Goal: Task Accomplishment & Management: Complete application form

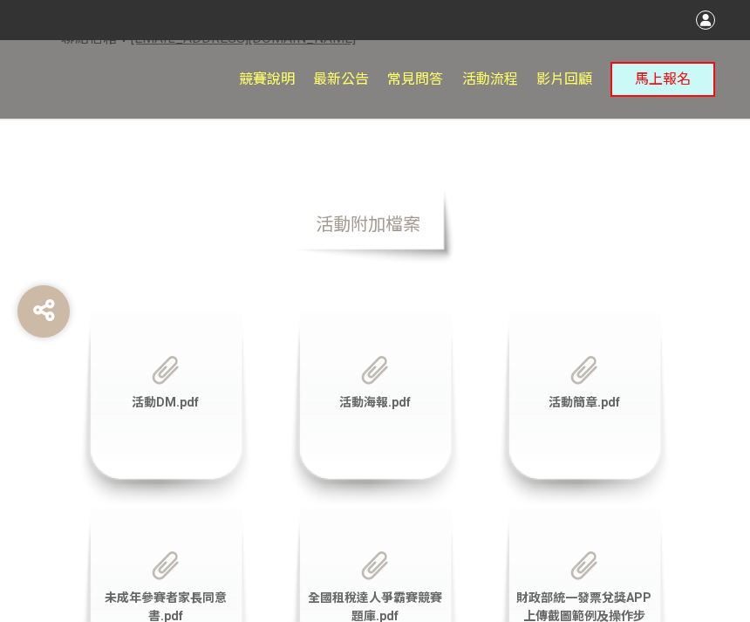
scroll to position [6078, 0]
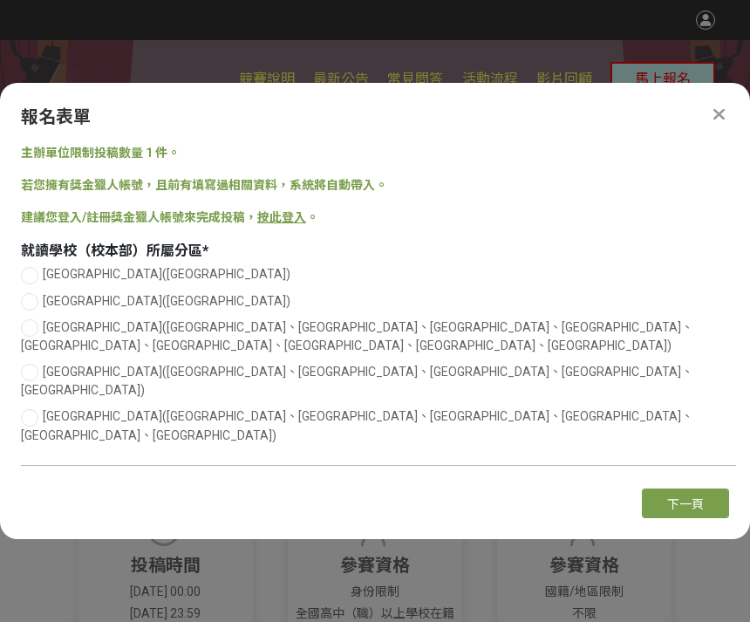
scroll to position [0, 0]
click at [32, 284] on div at bounding box center [29, 275] width 17 height 17
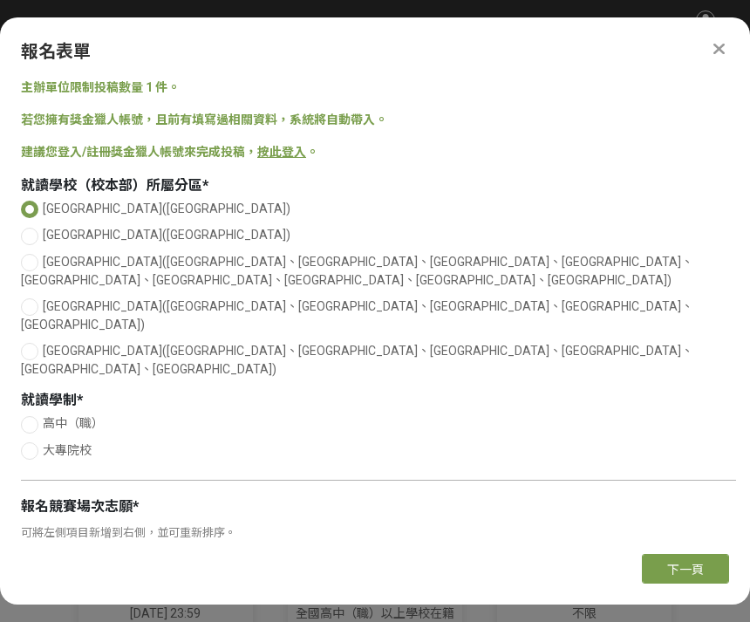
radio input "true"
click at [25, 442] on div at bounding box center [29, 450] width 17 height 17
radio input "true"
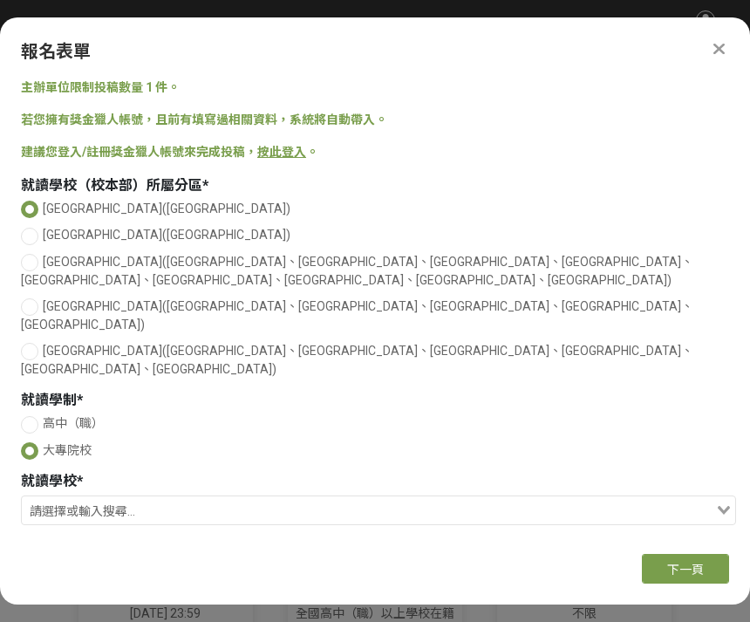
click at [312, 500] on input "Search for option" at bounding box center [369, 512] width 690 height 24
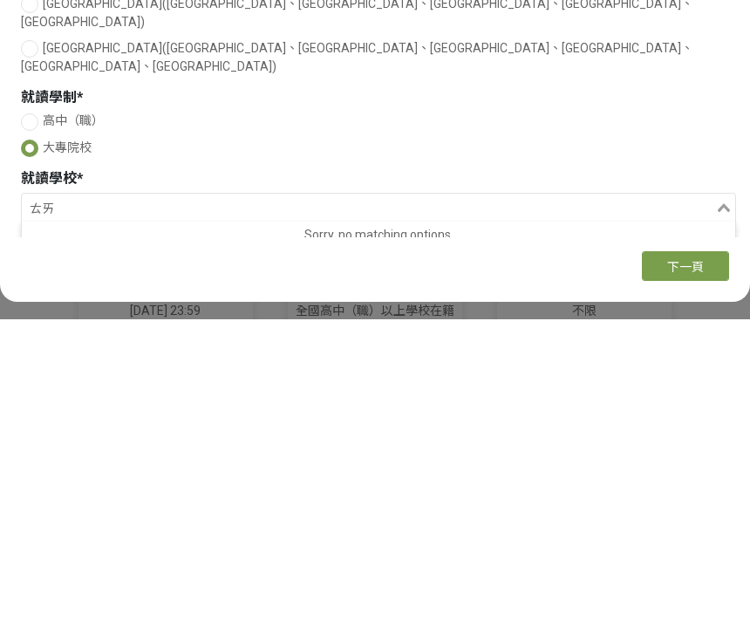
type input "ㄊ"
type input "國"
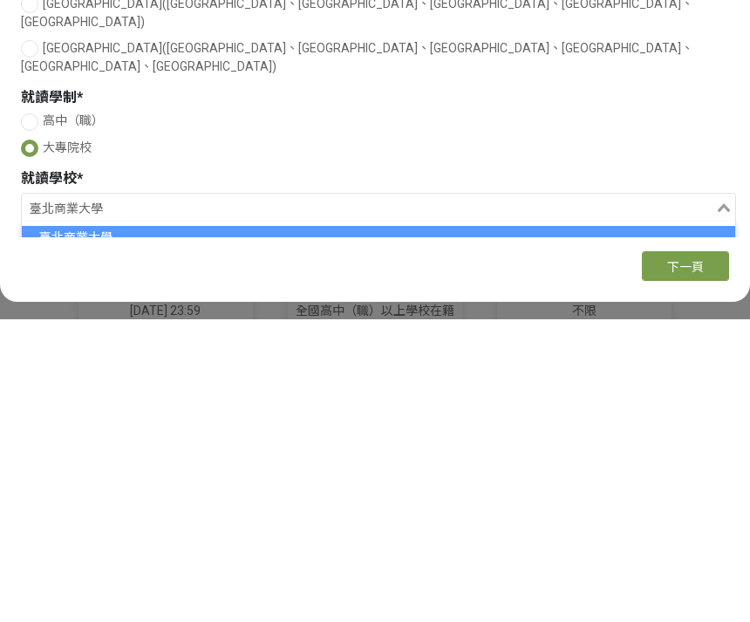
click at [222, 528] on li "臺北商業大學" at bounding box center [378, 539] width 713 height 23
type input "臺北商業大學"
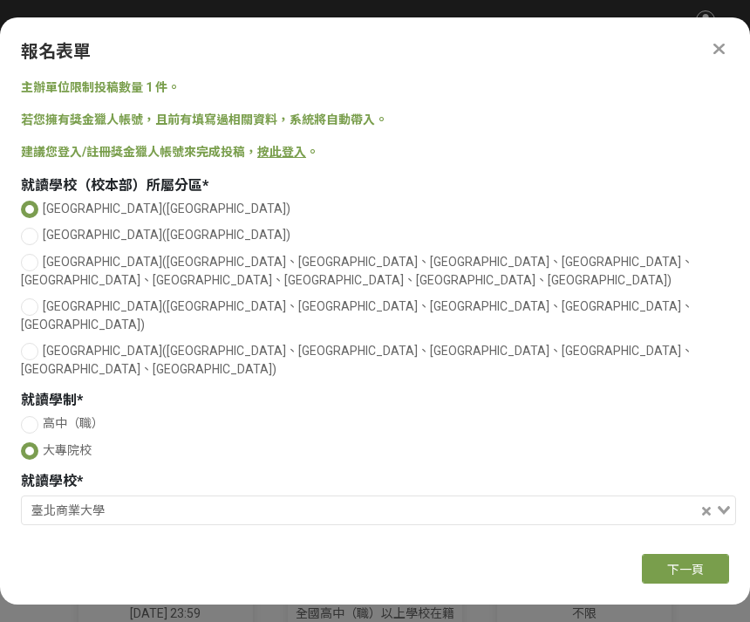
click at [283, 145] on link "按此登入" at bounding box center [281, 152] width 49 height 14
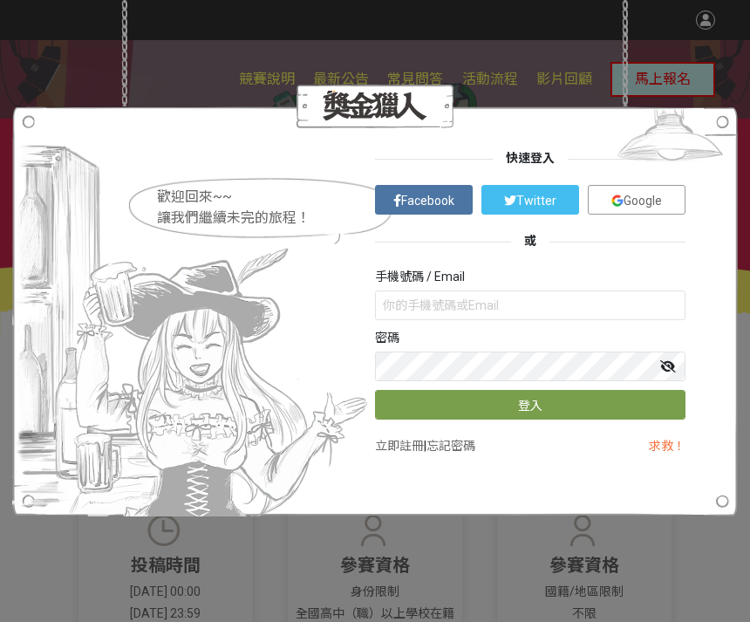
click at [649, 190] on link "Google" at bounding box center [637, 200] width 98 height 30
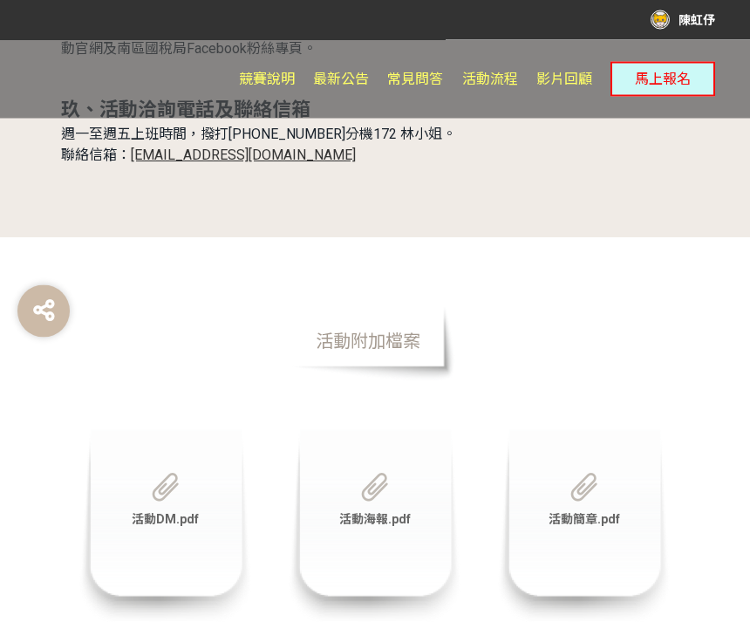
scroll to position [6287, 0]
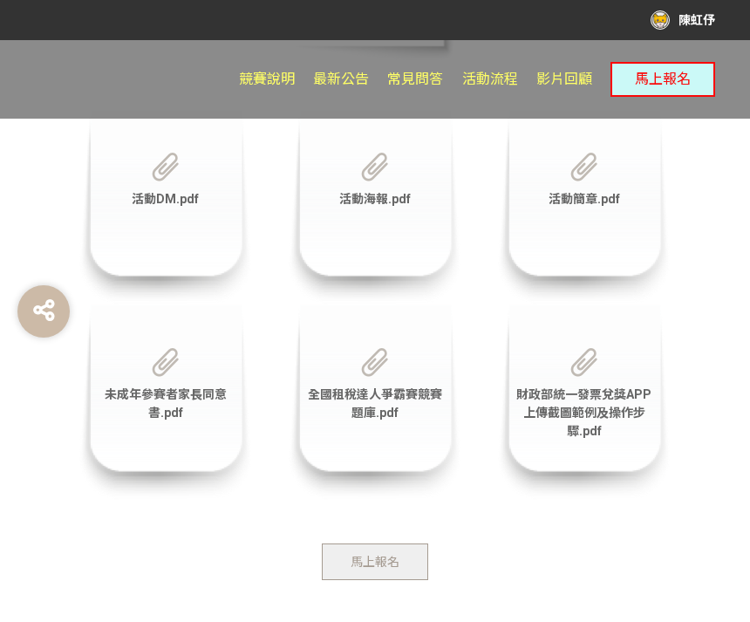
click at [377, 543] on button "馬上報名" at bounding box center [375, 561] width 106 height 37
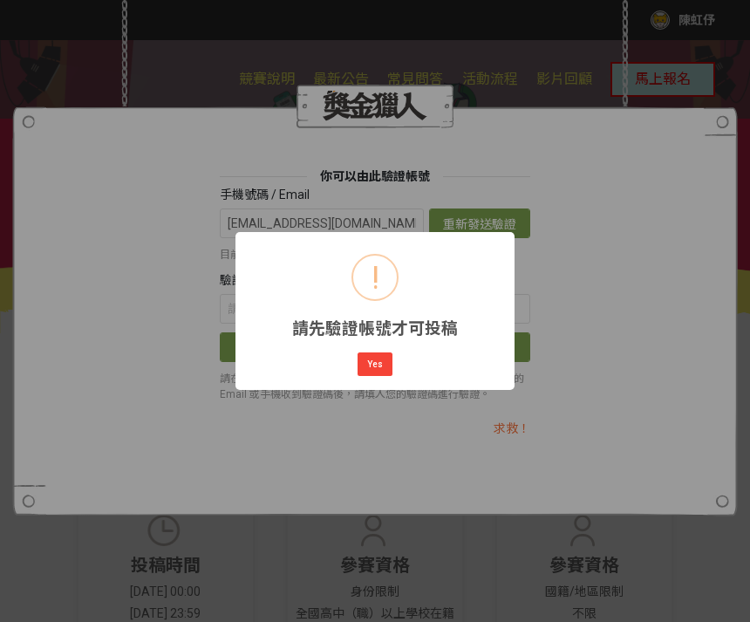
scroll to position [0, 0]
click at [369, 367] on button "Yes" at bounding box center [374, 364] width 35 height 24
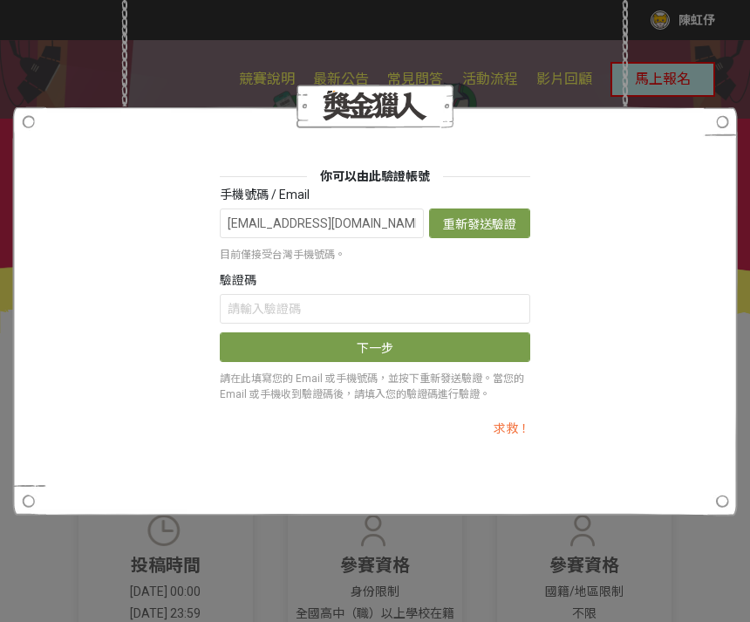
click at [479, 214] on button "重新發送驗證信" at bounding box center [479, 223] width 101 height 30
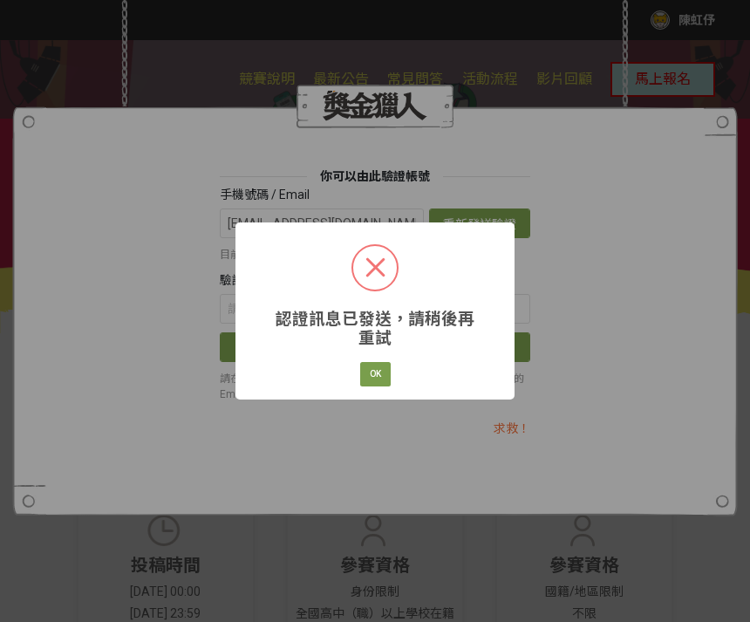
click at [373, 373] on button "OK" at bounding box center [375, 374] width 31 height 24
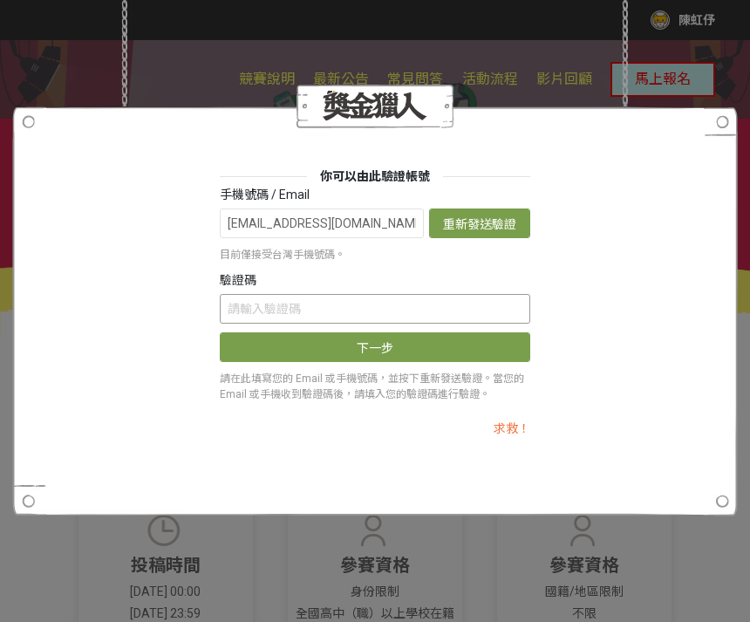
click at [423, 300] on input "text" at bounding box center [375, 309] width 310 height 30
click at [590, 568] on div "你可以由此驗證帳號 手機號碼 / Email [EMAIL_ADDRESS][DOMAIN_NAME] 重新發送驗證信 目前僅接受台灣手機號碼。 驗證碼 下一…" at bounding box center [375, 311] width 750 height 622
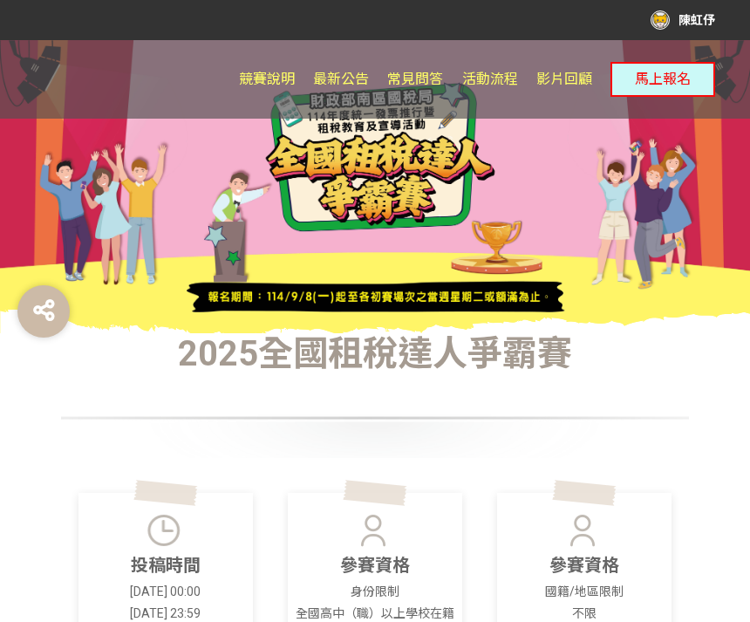
click at [657, 12] on div "陳虹伃" at bounding box center [682, 19] width 65 height 19
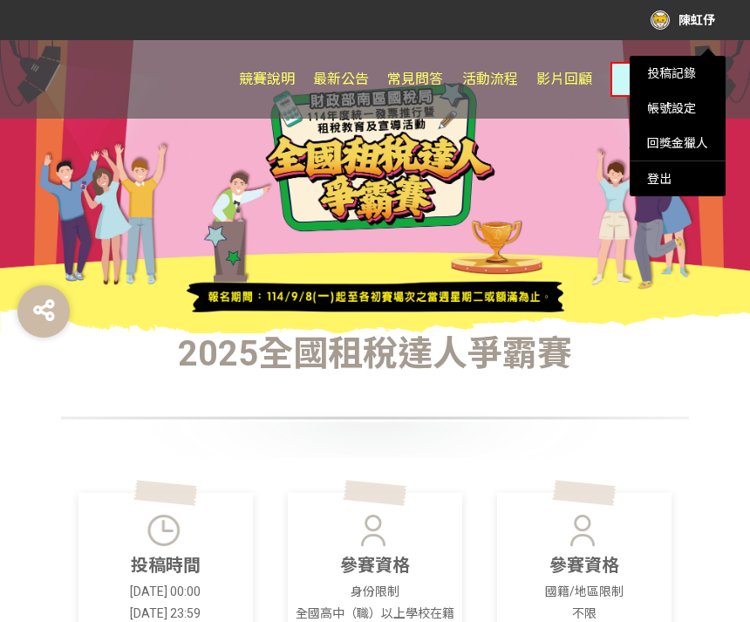
click at [664, 341] on div at bounding box center [375, 311] width 750 height 622
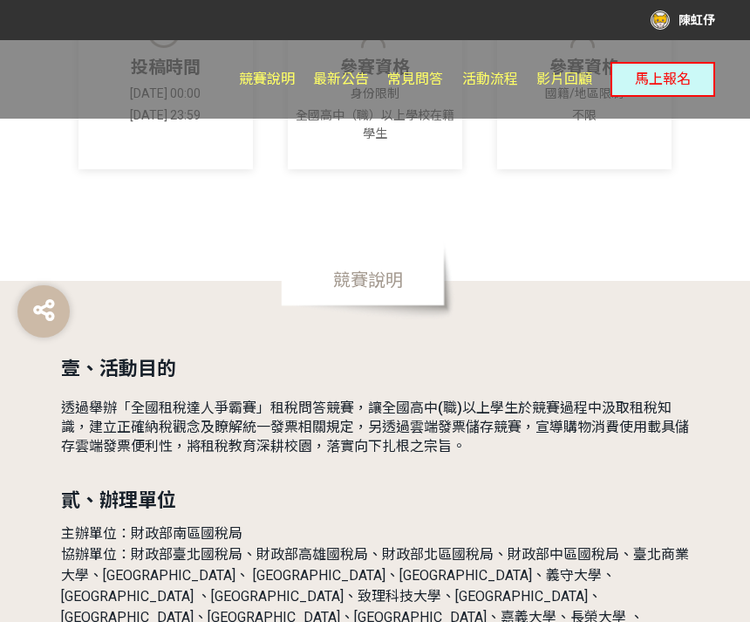
scroll to position [486, 0]
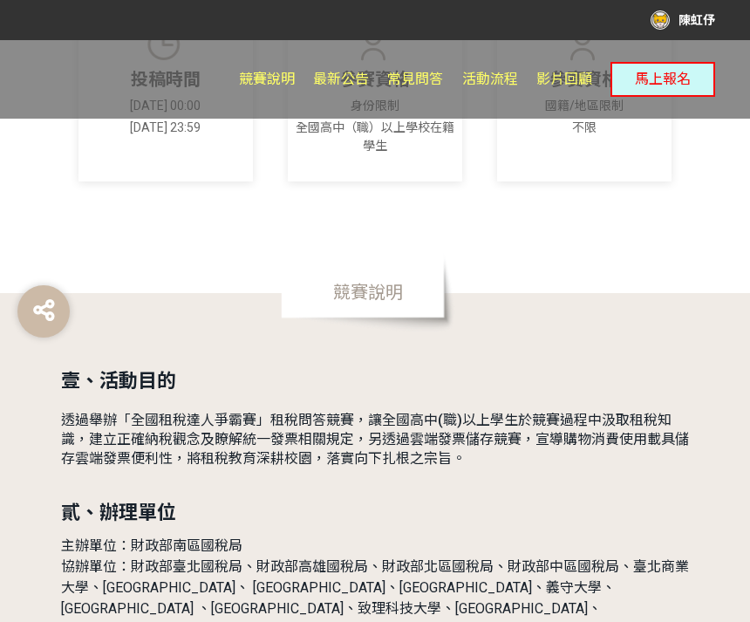
click at [374, 303] on span "競賽說明" at bounding box center [368, 292] width 174 height 78
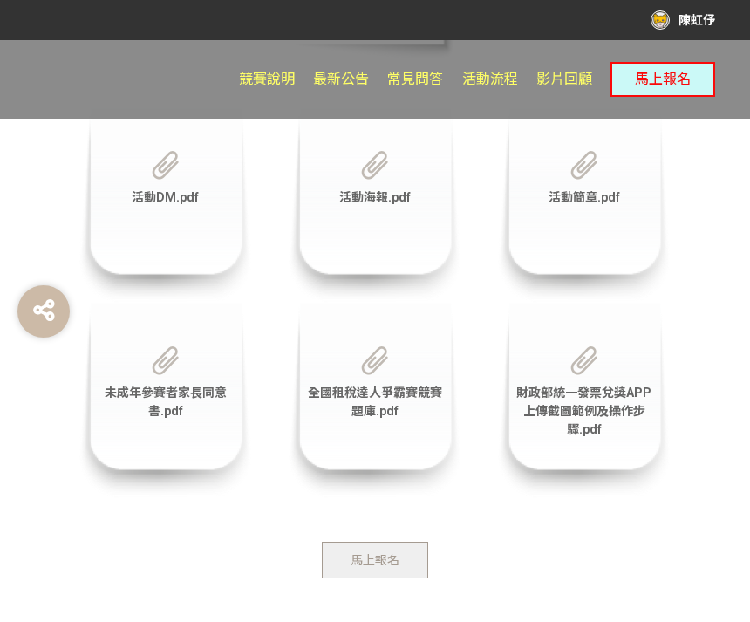
scroll to position [6287, 0]
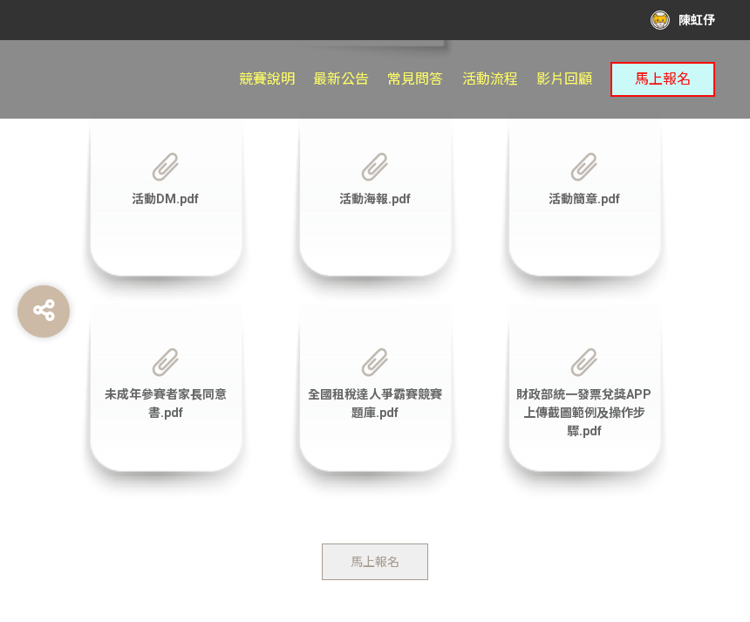
click at [392, 555] on span "馬上報名" at bounding box center [374, 562] width 49 height 14
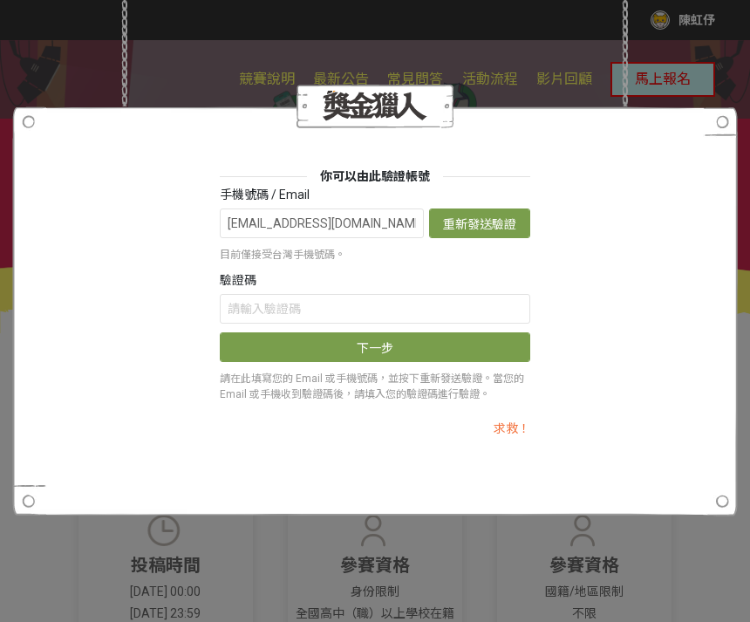
scroll to position [0, 0]
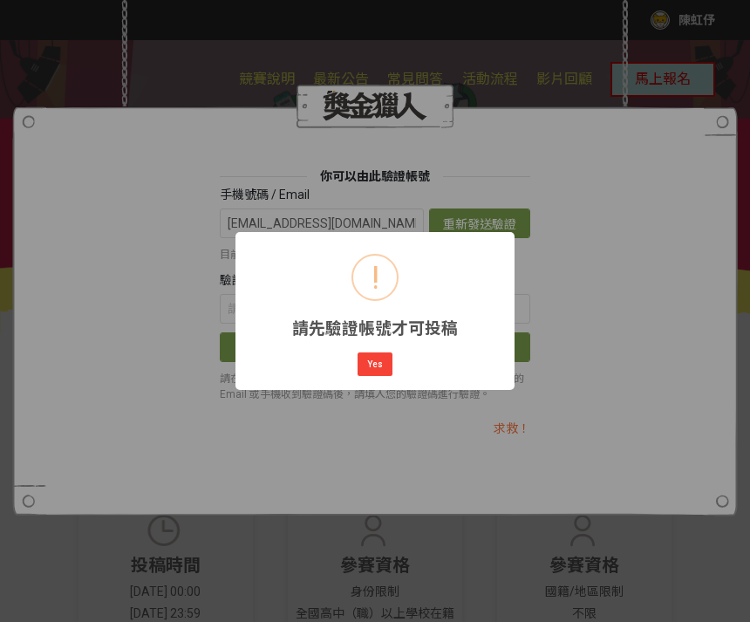
click at [371, 357] on button "Yes" at bounding box center [374, 364] width 35 height 24
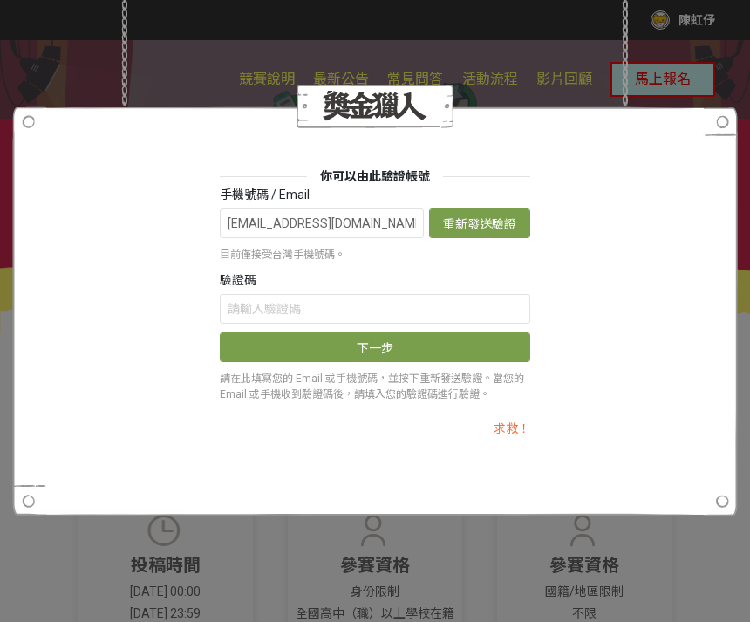
click at [507, 568] on div "你可以由此驗證帳號 手機號碼 / Email [EMAIL_ADDRESS][DOMAIN_NAME] 重新發送驗證信 目前僅接受台灣手機號碼。 驗證碼 下一…" at bounding box center [375, 311] width 750 height 622
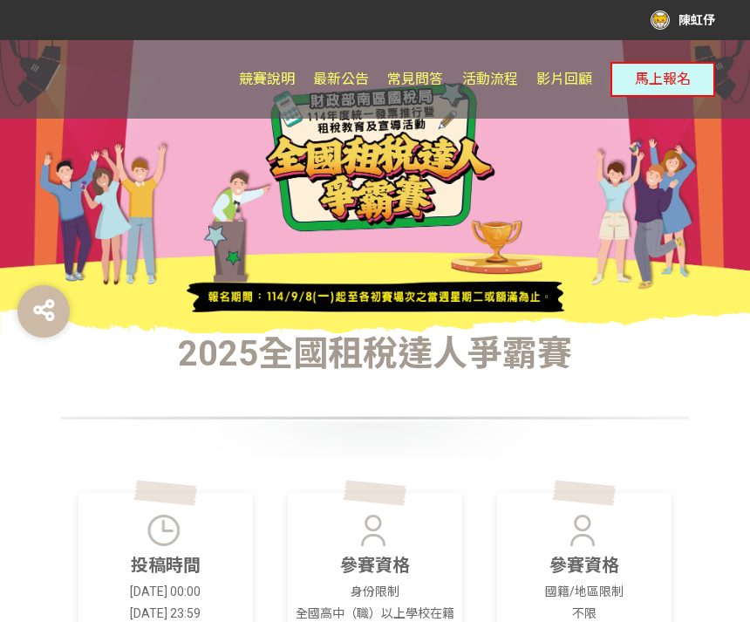
click at [697, 12] on div "陳虹伃" at bounding box center [682, 19] width 65 height 19
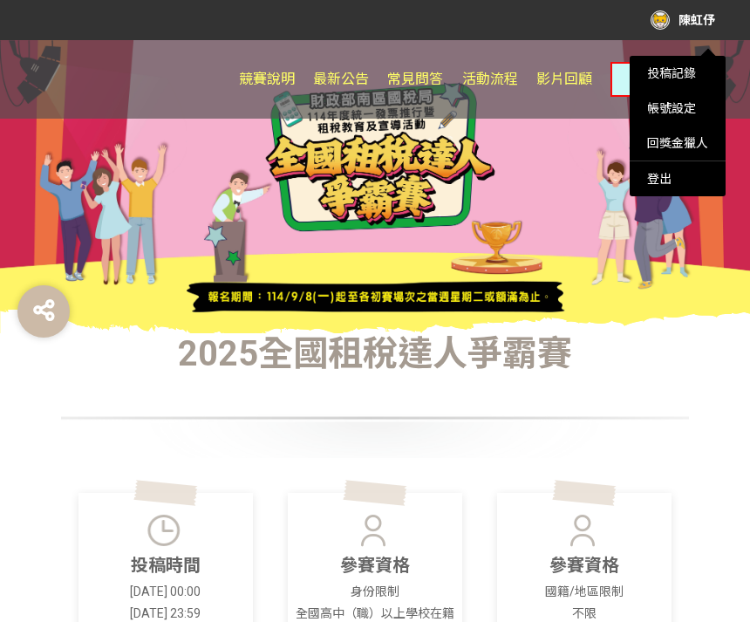
click at [678, 177] on div "登出" at bounding box center [677, 178] width 96 height 35
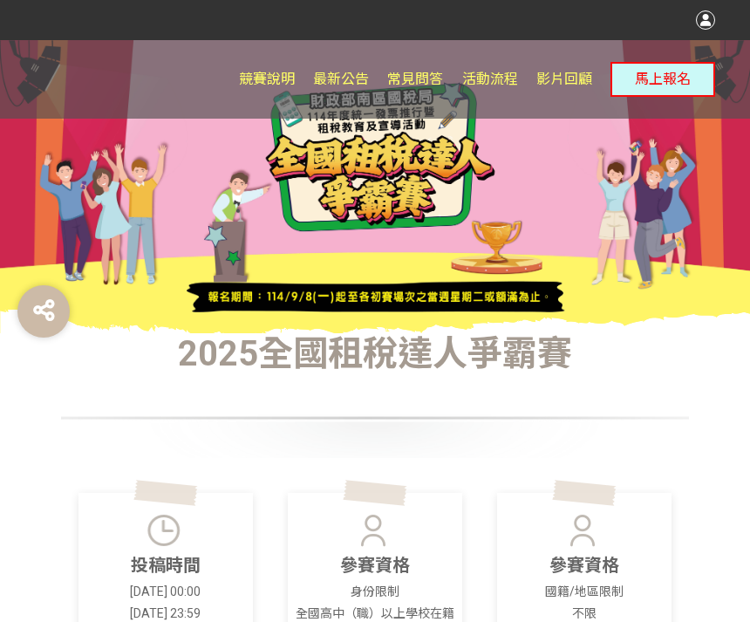
click at [705, 17] on div at bounding box center [705, 19] width 19 height 19
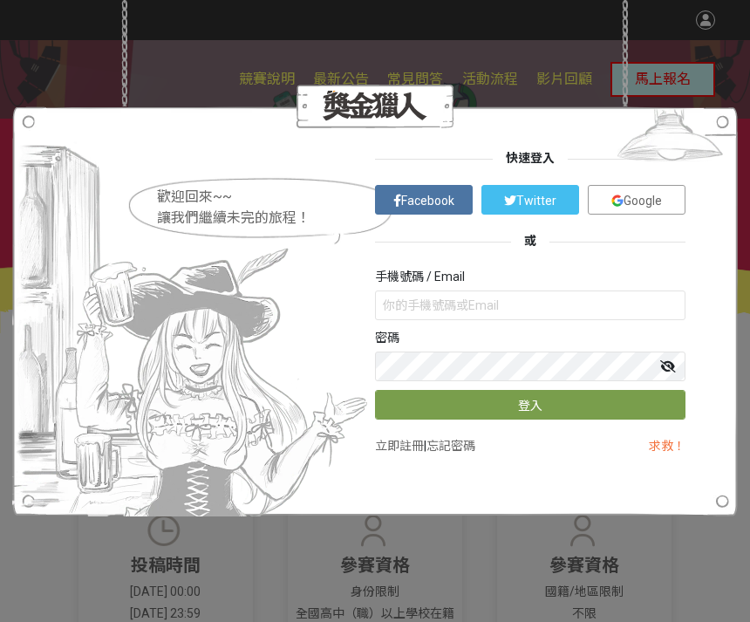
click at [662, 180] on div "快速登入 Facebook Twitter Google 或 手機號碼 / Email 密碼 登入 立即註冊 | 忘記密碼 求救！" at bounding box center [530, 310] width 310 height 323
click at [641, 194] on span "Google" at bounding box center [642, 201] width 38 height 14
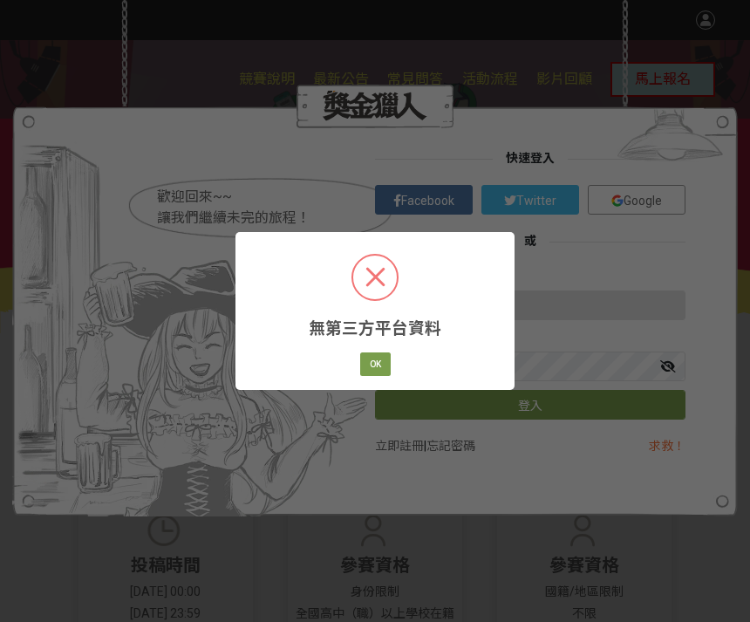
click at [388, 338] on h1 "2025全國租稅達人爭霸賽" at bounding box center [375, 354] width 628 height 42
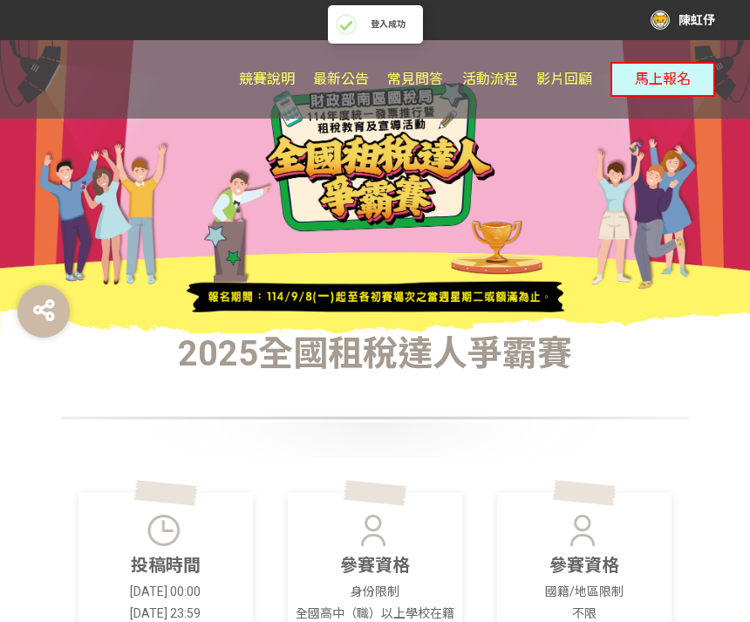
click at [367, 353] on h1 "2025全國租稅達人爭霸賽" at bounding box center [375, 354] width 628 height 42
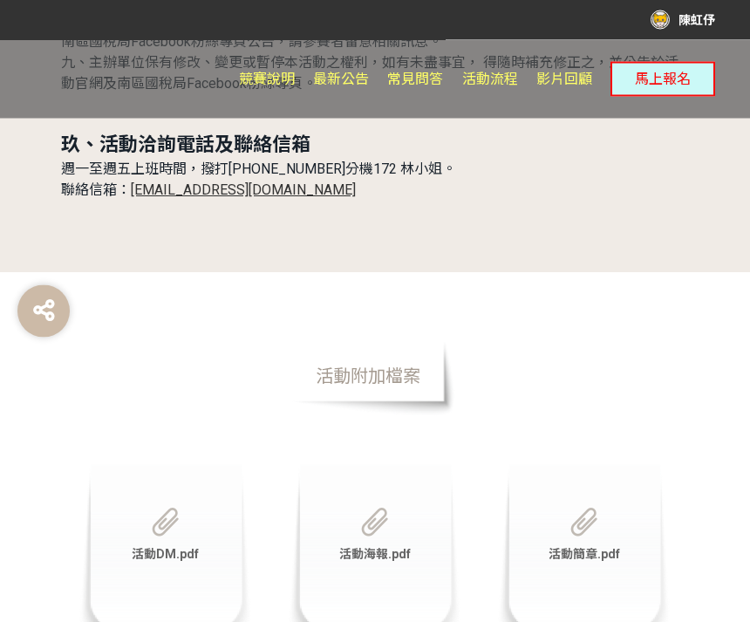
scroll to position [6287, 0]
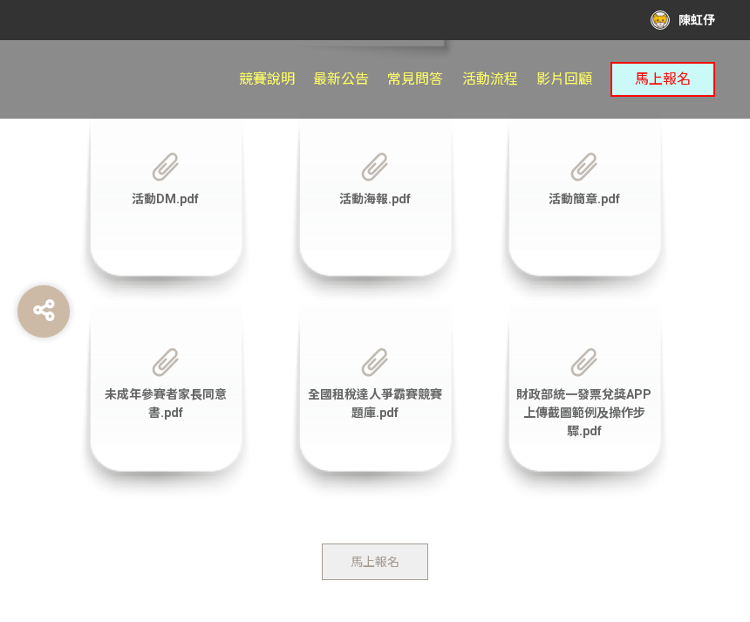
click at [378, 555] on span "馬上報名" at bounding box center [374, 562] width 49 height 14
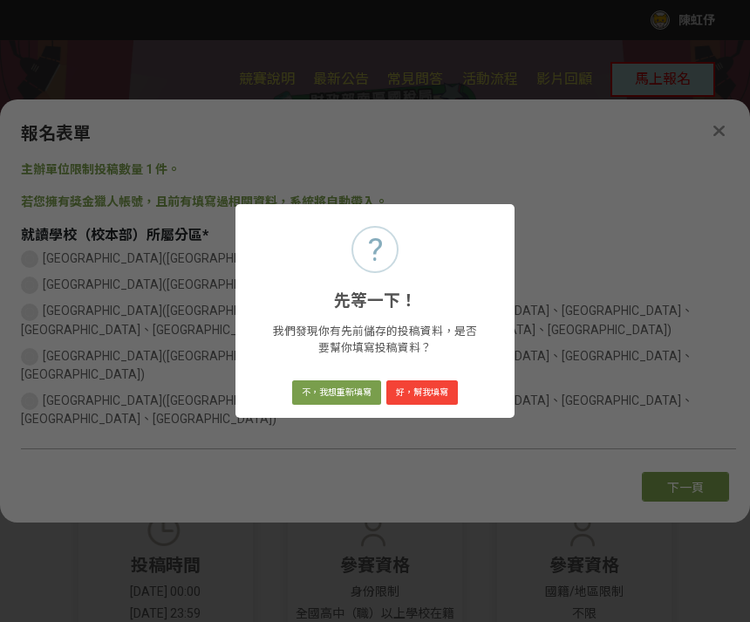
scroll to position [0, 0]
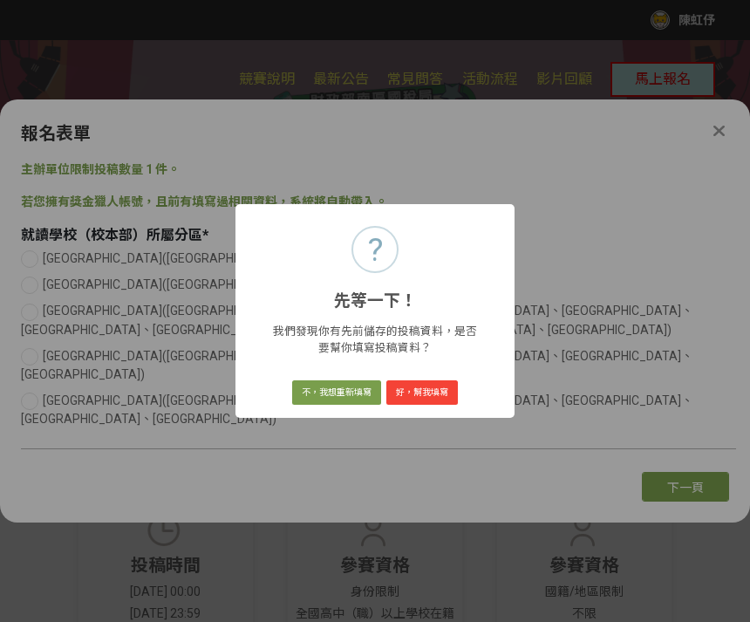
click at [343, 386] on button "不，我想重新填寫" at bounding box center [336, 392] width 89 height 24
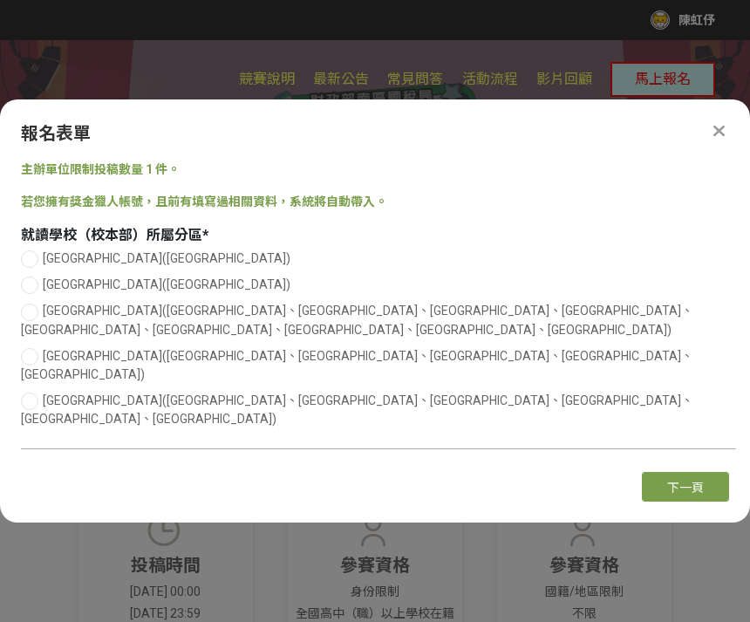
click at [26, 268] on div at bounding box center [29, 258] width 17 height 17
radio input "true"
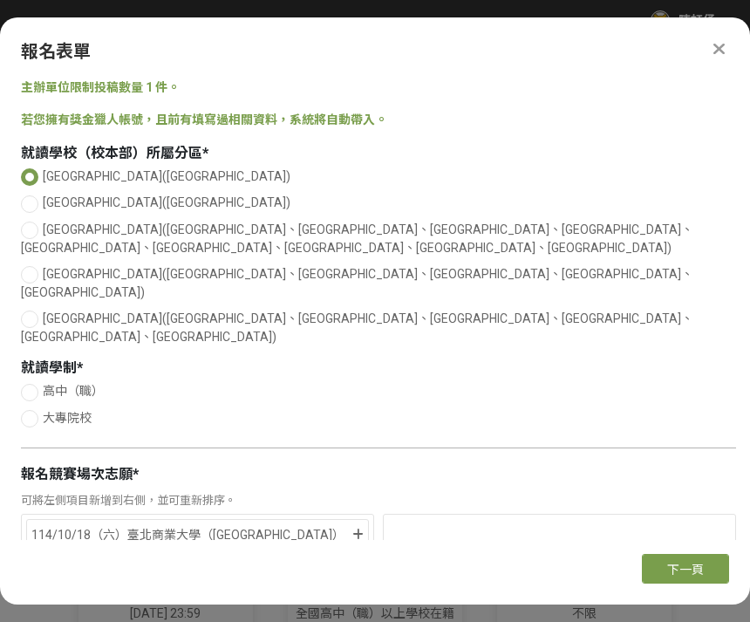
click at [30, 410] on div at bounding box center [29, 418] width 17 height 17
radio input "true"
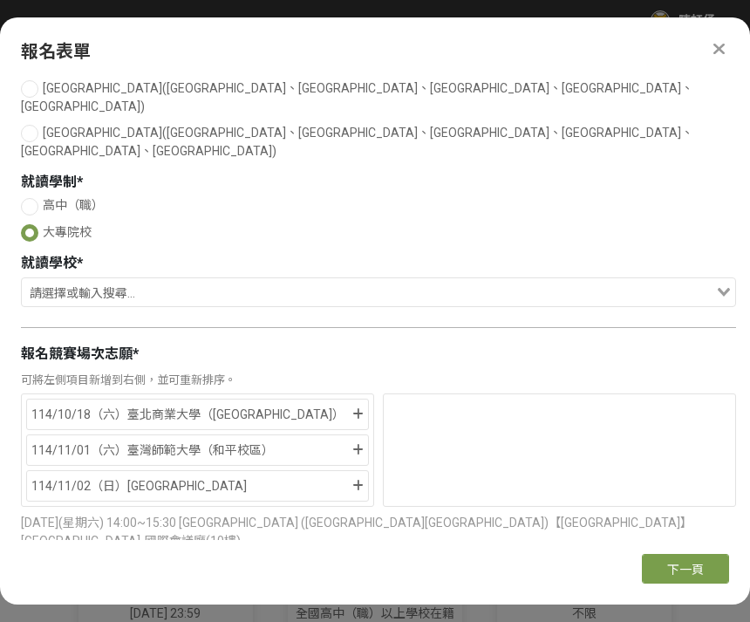
scroll to position [192, 0]
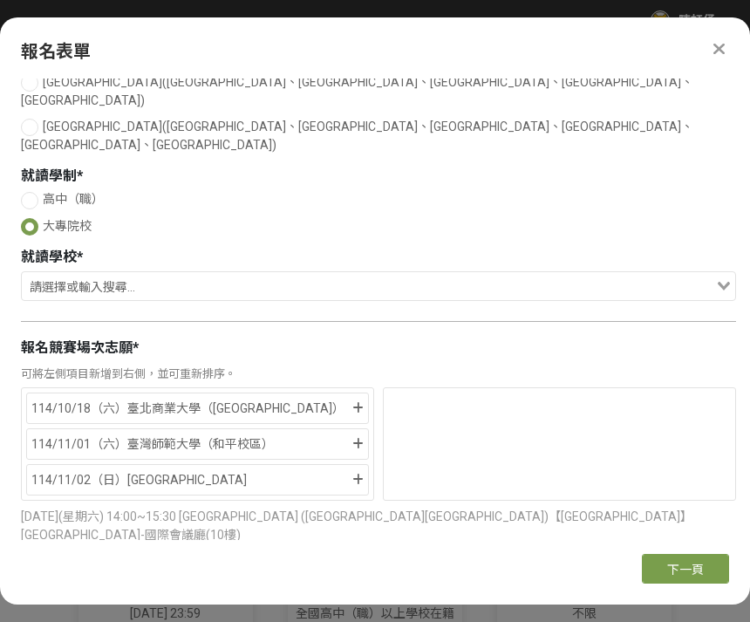
click at [453, 276] on input "Search for option" at bounding box center [369, 288] width 690 height 24
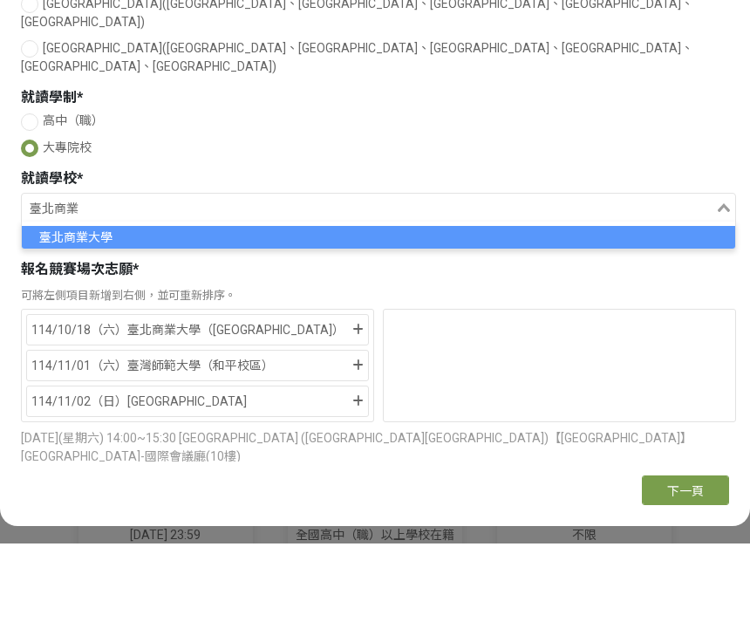
click at [159, 304] on li "臺北商業大學" at bounding box center [378, 315] width 713 height 23
type input "臺北商業"
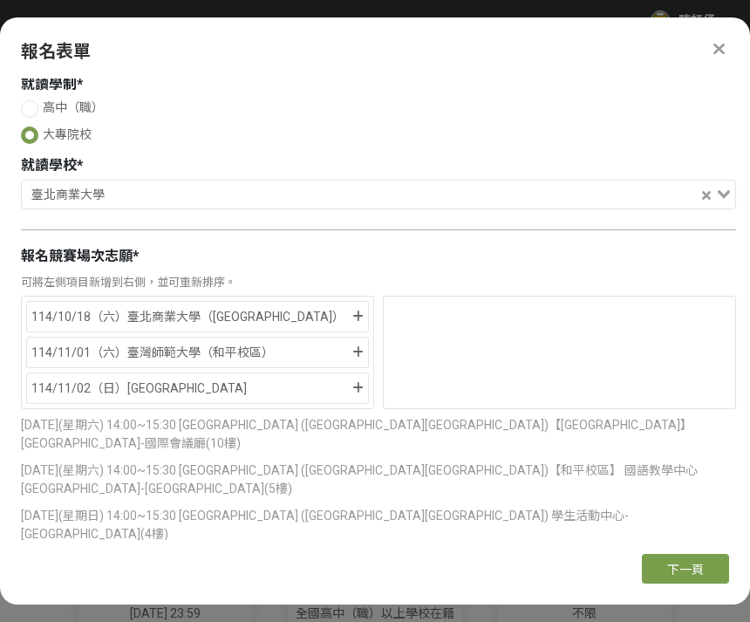
scroll to position [282, 0]
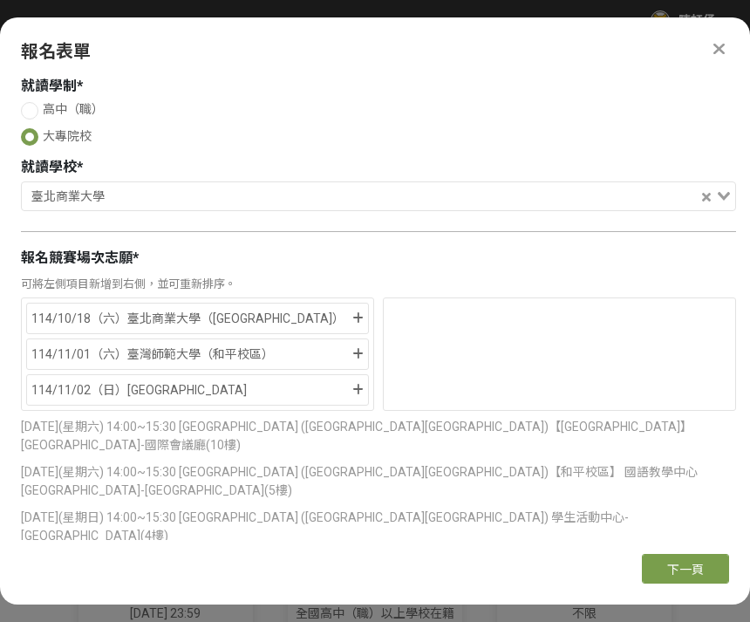
click at [672, 576] on span "下一頁" at bounding box center [685, 569] width 37 height 14
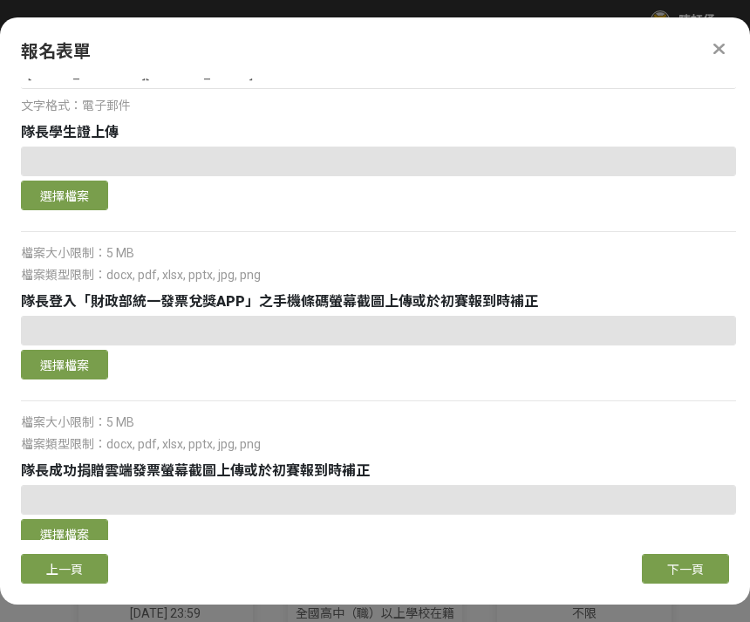
scroll to position [326, 0]
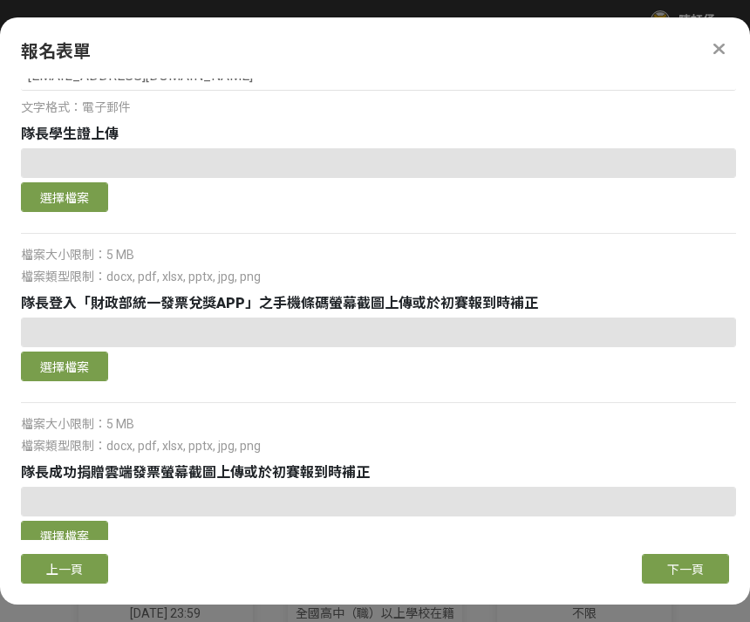
click at [85, 182] on button "選擇檔案" at bounding box center [64, 197] width 87 height 30
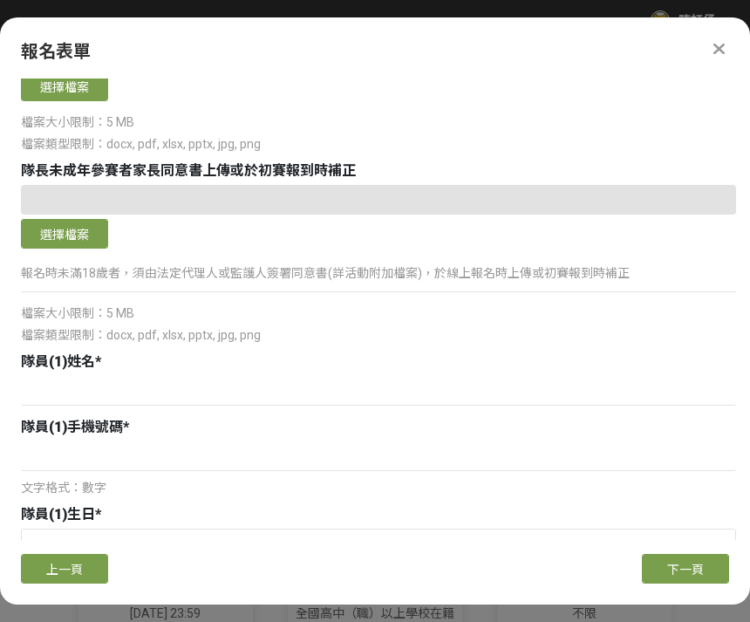
scroll to position [777, 0]
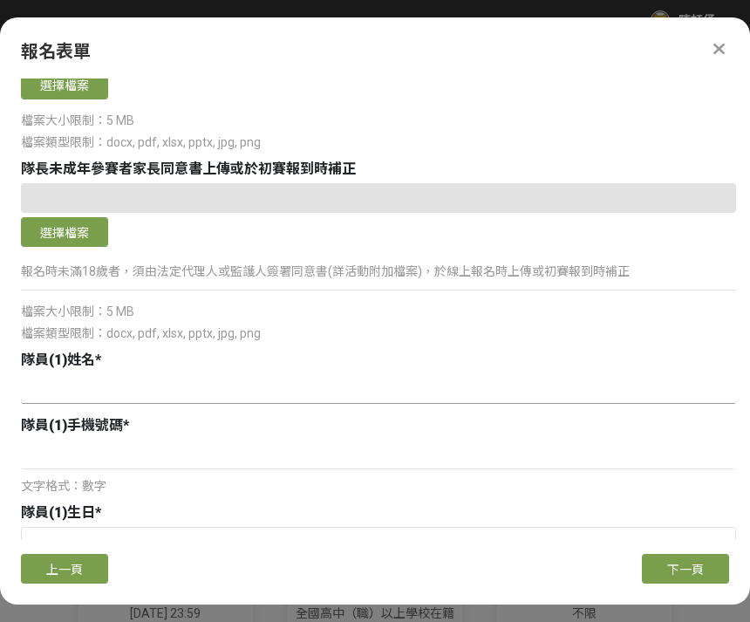
click at [259, 374] on input at bounding box center [378, 389] width 715 height 30
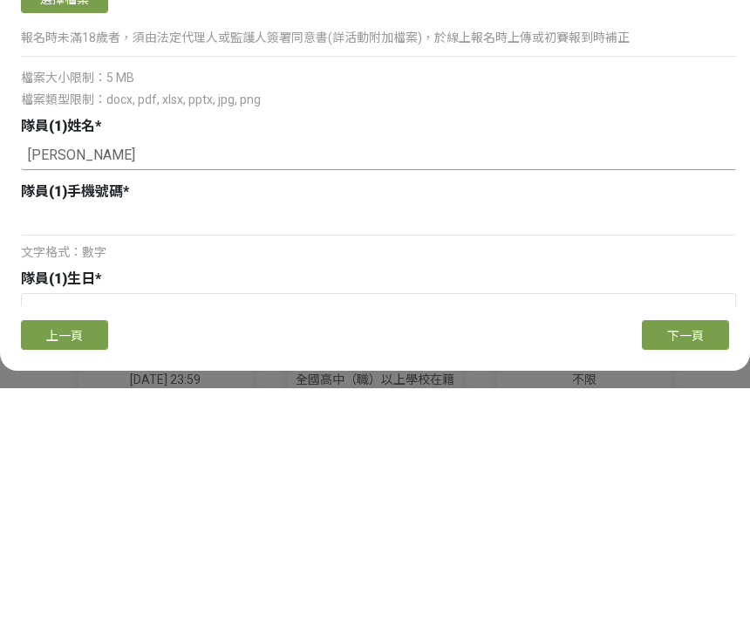
type input "[PERSON_NAME]"
click at [52, 439] on input at bounding box center [378, 454] width 715 height 30
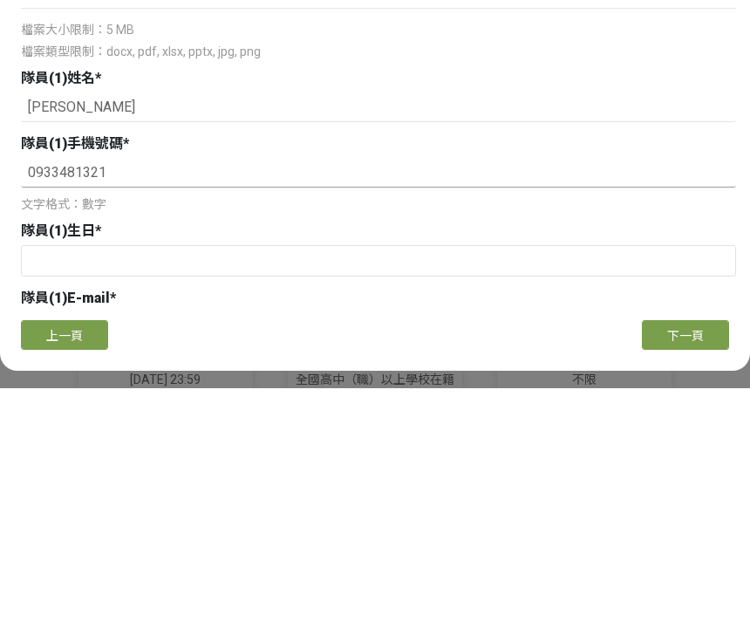
type input "0933481321"
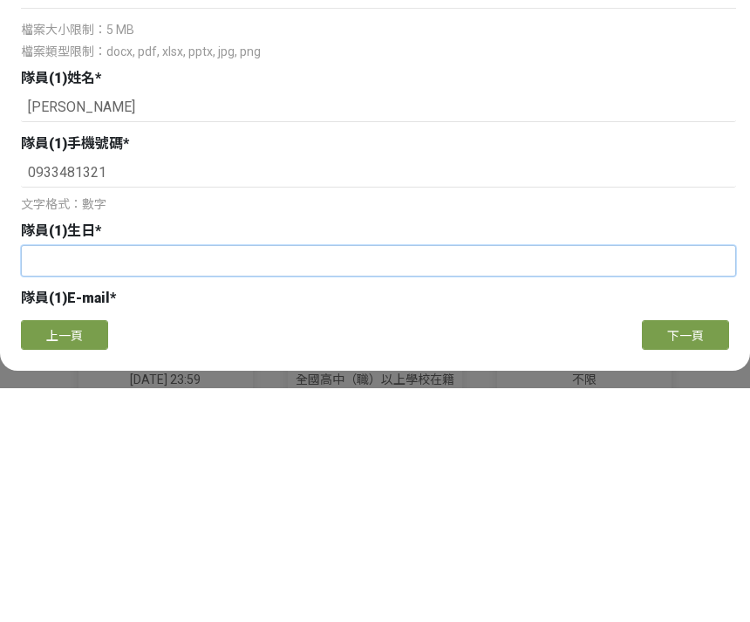
click at [153, 480] on input "text" at bounding box center [378, 495] width 713 height 30
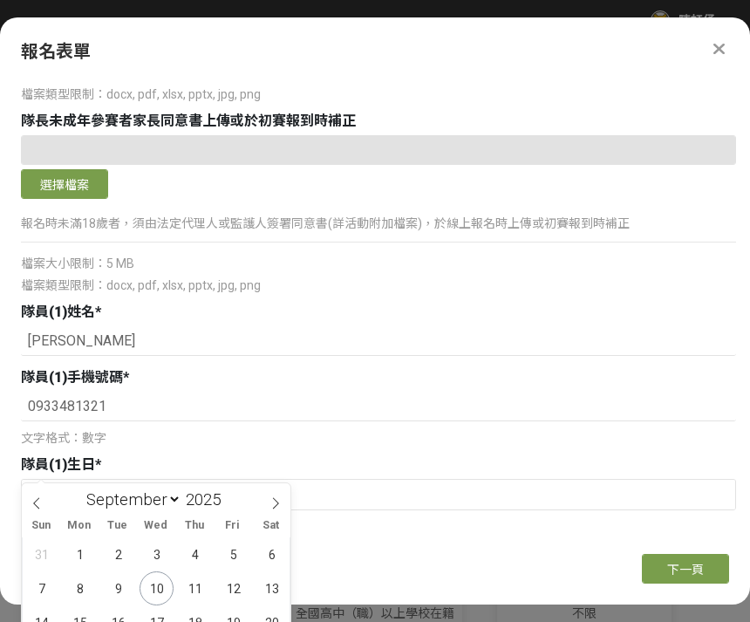
click at [214, 497] on input "2025" at bounding box center [207, 499] width 52 height 20
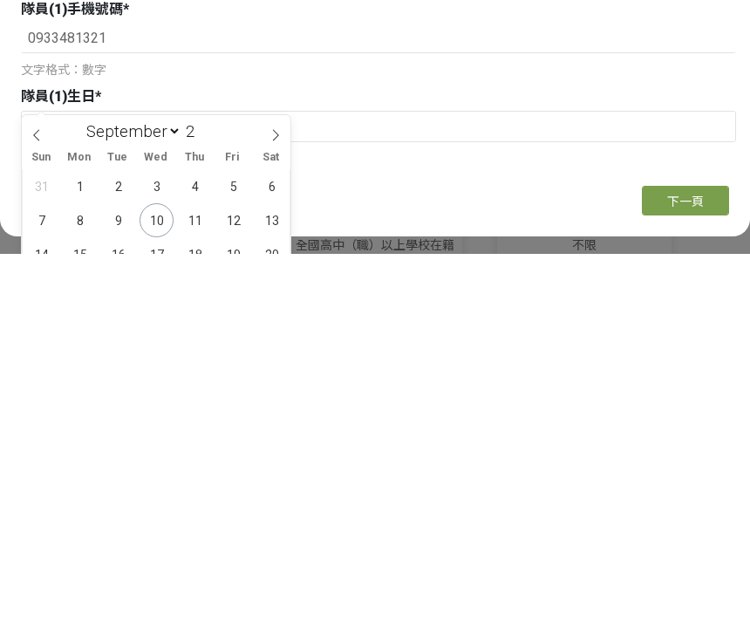
scroll to position [1, 0]
type input "2005"
click at [196, 537] on span "1" at bounding box center [195, 554] width 34 height 34
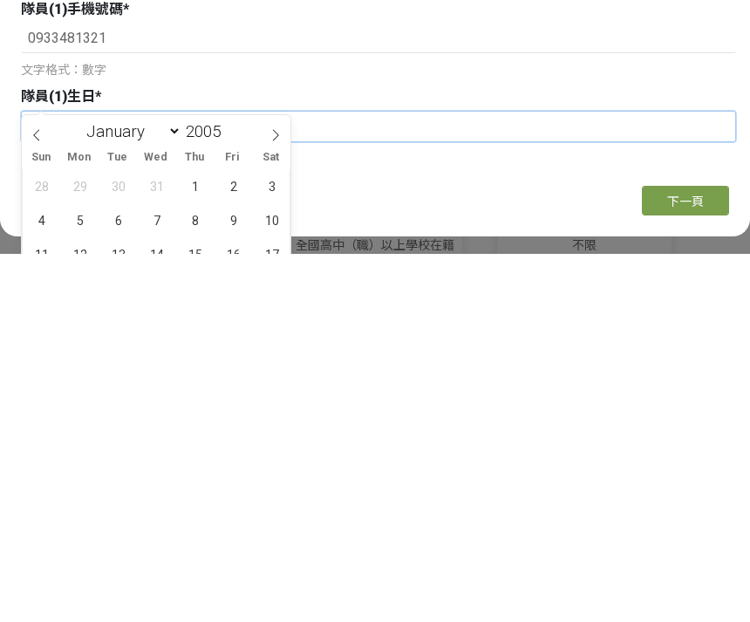
type input "[DATE]"
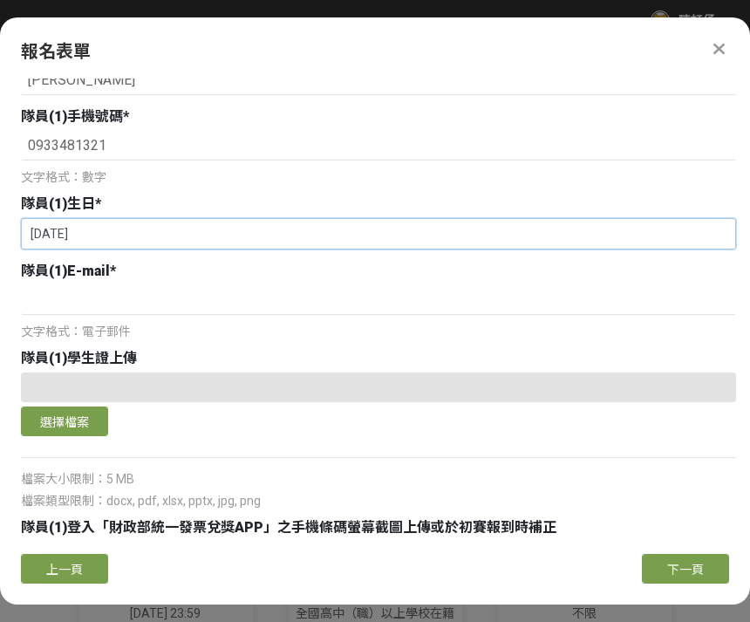
scroll to position [1086, 0]
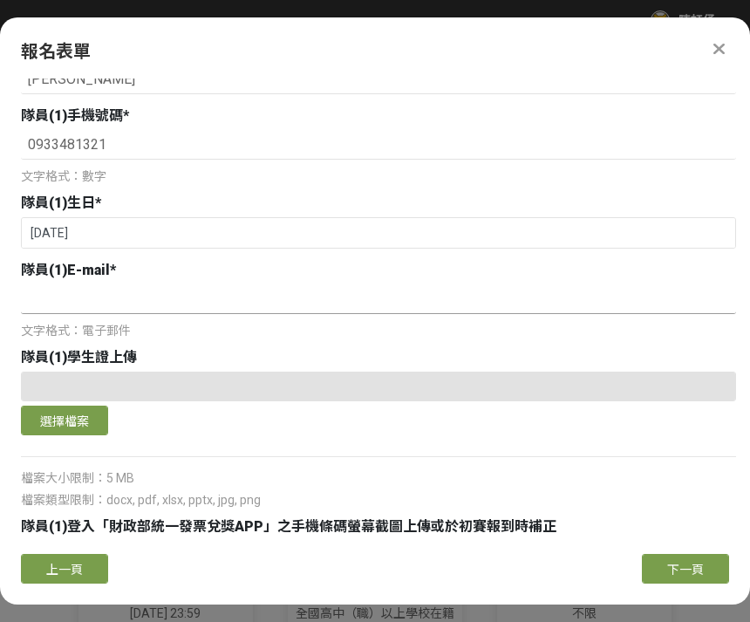
click at [289, 284] on input at bounding box center [378, 299] width 715 height 30
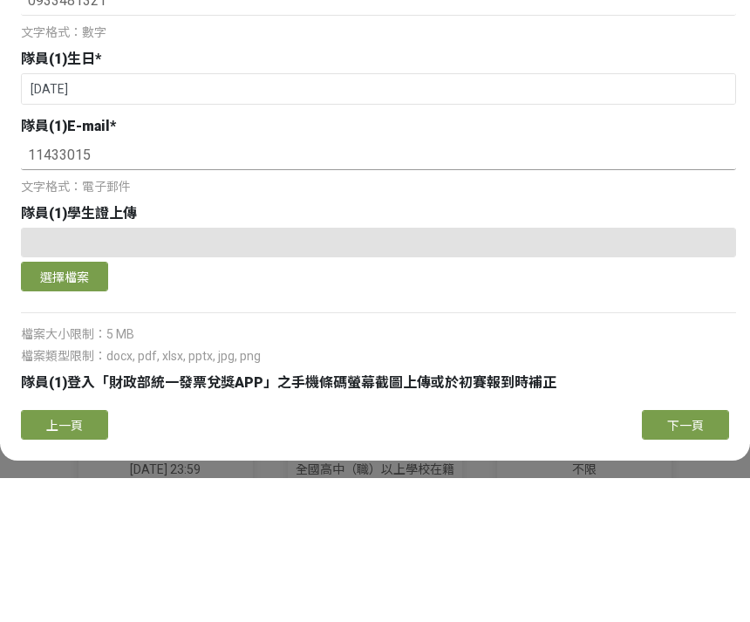
click at [234, 284] on input "11433015" at bounding box center [378, 299] width 715 height 30
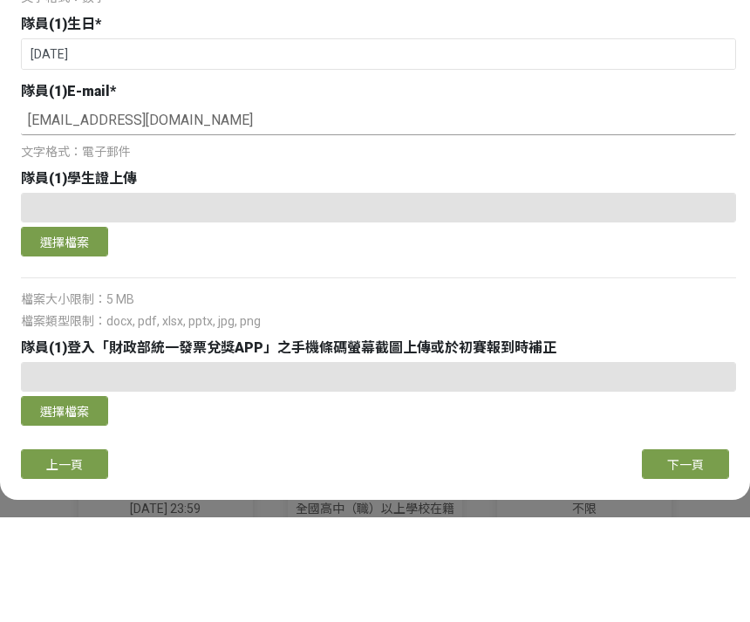
scroll to position [1158, 0]
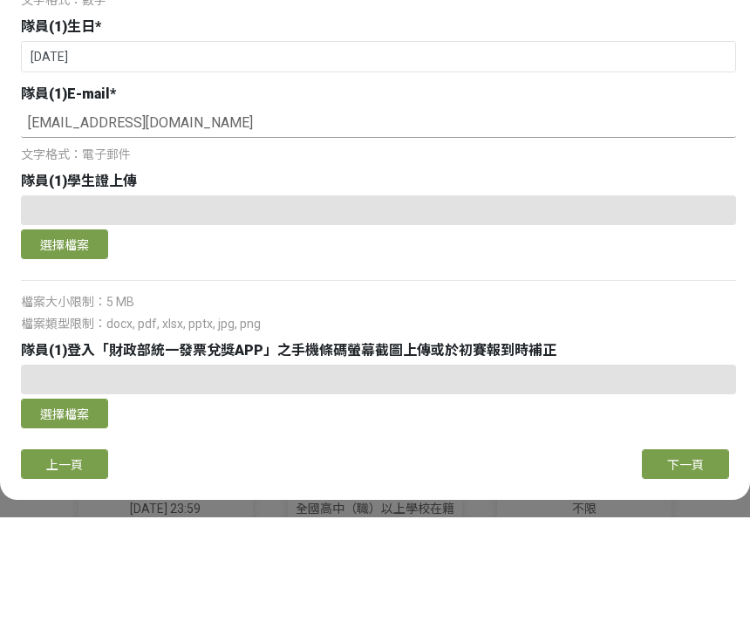
type input "[EMAIL_ADDRESS][DOMAIN_NAME]"
click at [63, 334] on button "選擇檔案" at bounding box center [64, 349] width 87 height 30
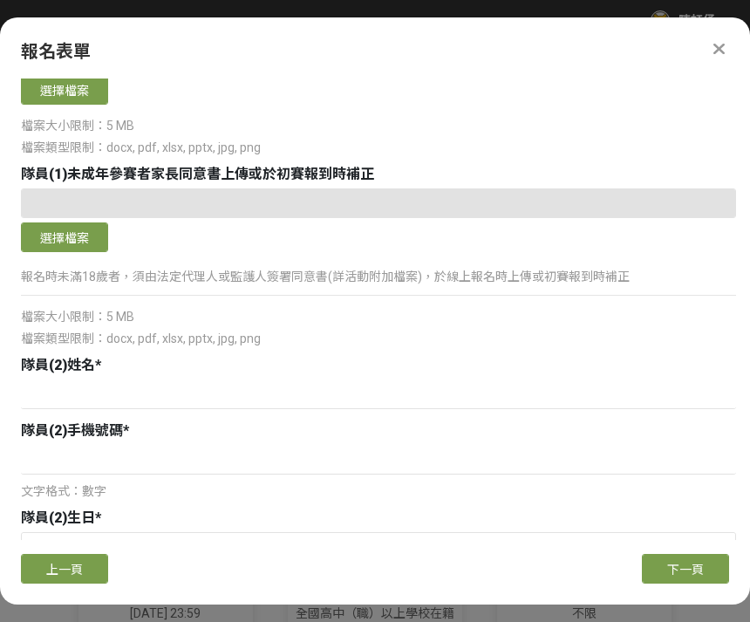
scroll to position [1762, 0]
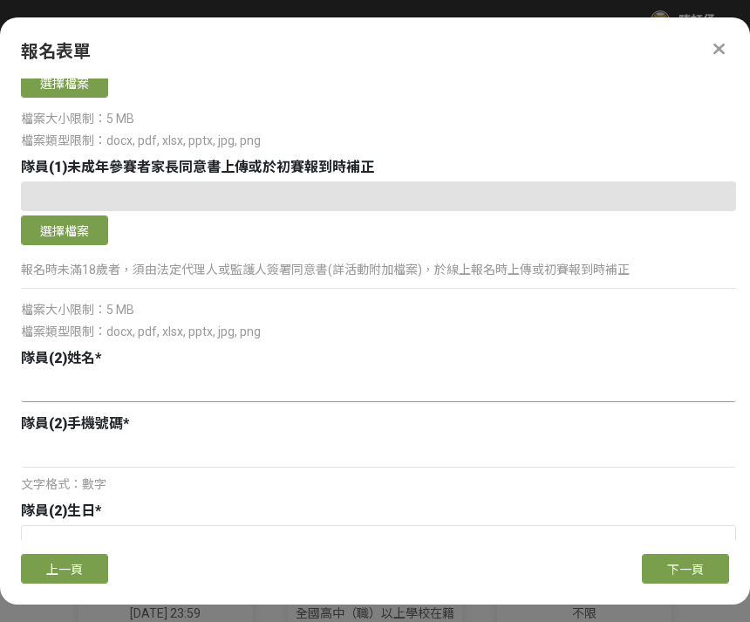
click at [235, 372] on input at bounding box center [378, 387] width 715 height 30
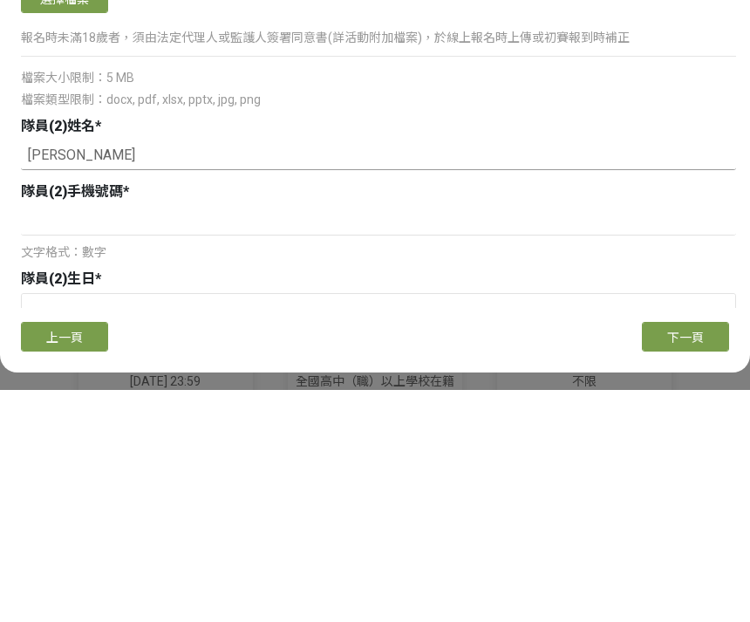
type input "[PERSON_NAME]"
click at [160, 438] on input at bounding box center [378, 453] width 715 height 30
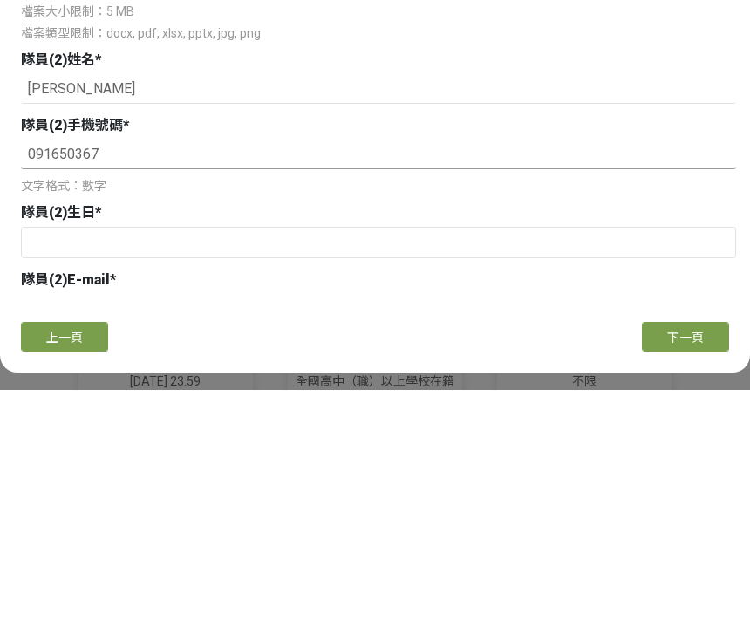
scroll to position [1832, 0]
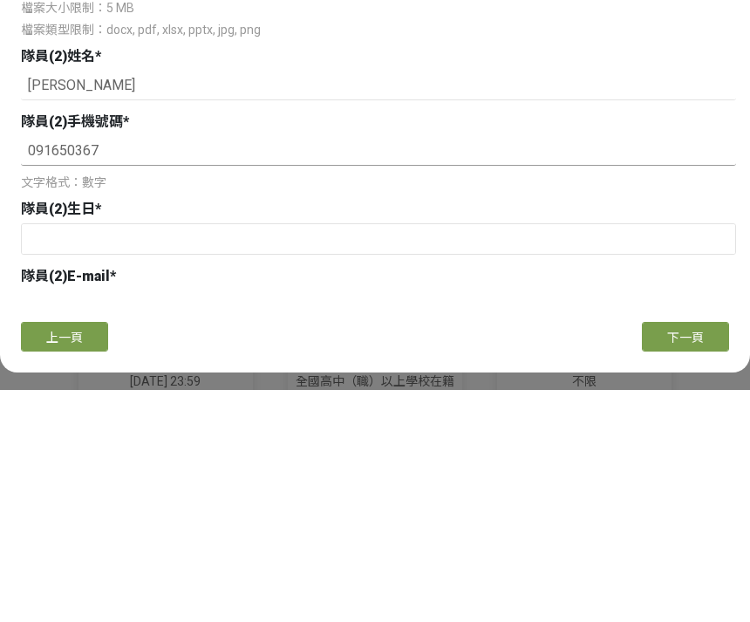
type input "091650367"
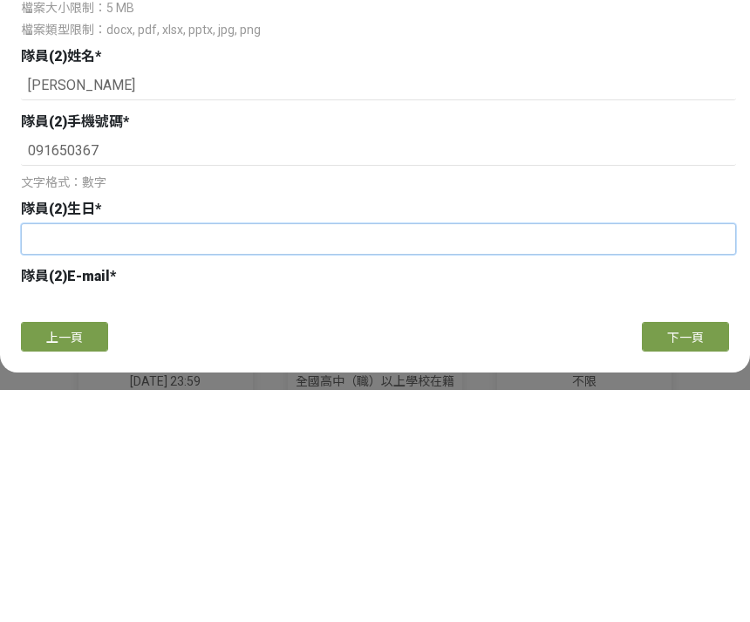
click at [153, 456] on input "text" at bounding box center [378, 471] width 713 height 30
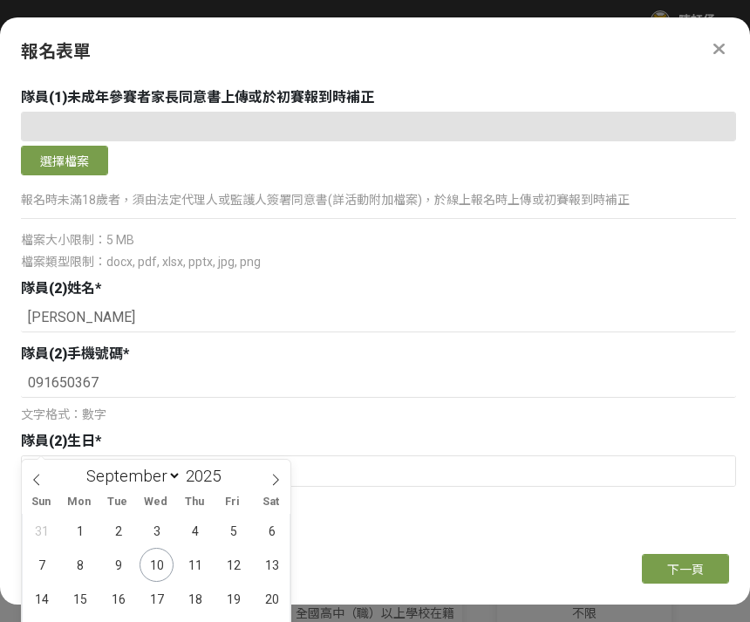
click at [144, 472] on select "January February March April May June July August September October November De…" at bounding box center [129, 476] width 103 height 22
select select "5"
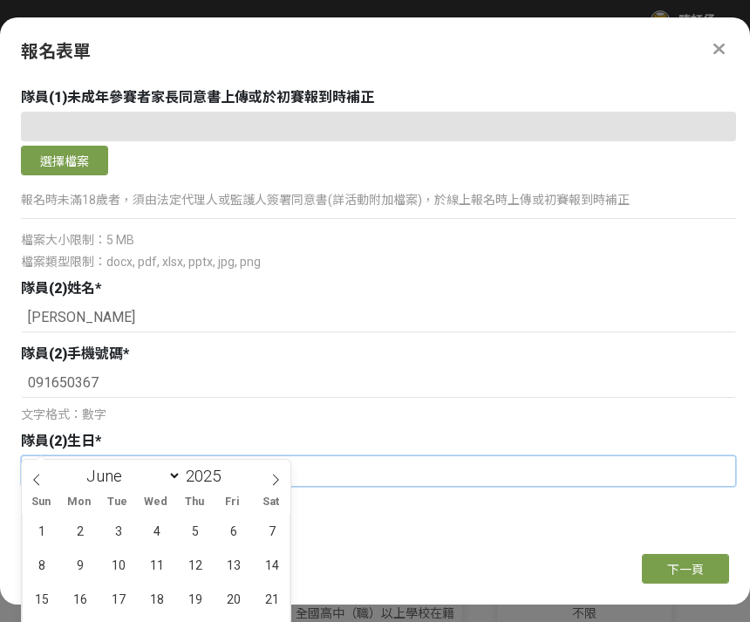
click at [113, 457] on input "text" at bounding box center [378, 471] width 713 height 30
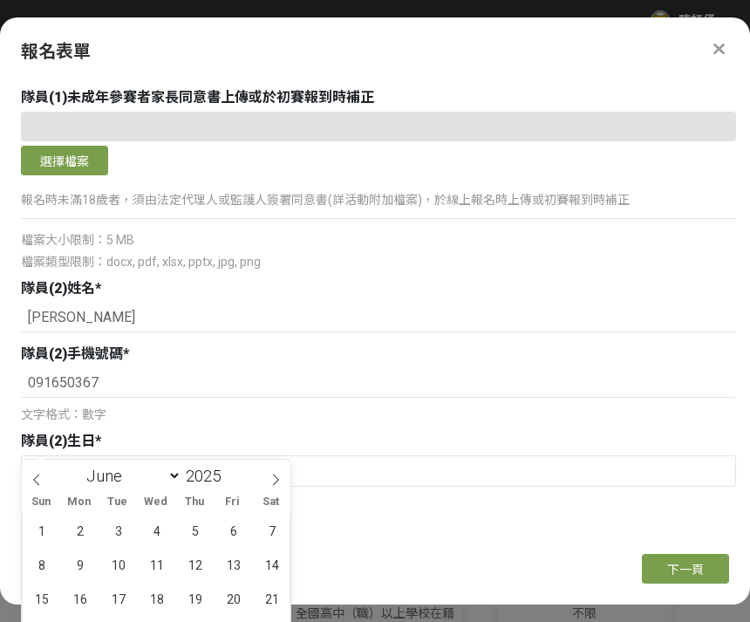
click at [116, 467] on select "January February March April May June July August September October November De…" at bounding box center [129, 476] width 103 height 22
click at [204, 472] on input "2025" at bounding box center [207, 476] width 52 height 20
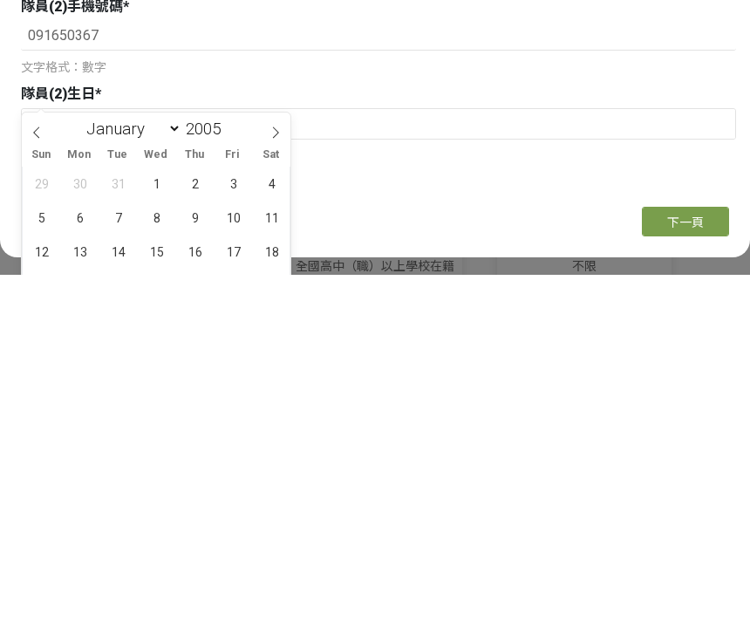
type input "2005"
click at [90, 465] on select "January February March April May June July August September October November De…" at bounding box center [129, 476] width 103 height 22
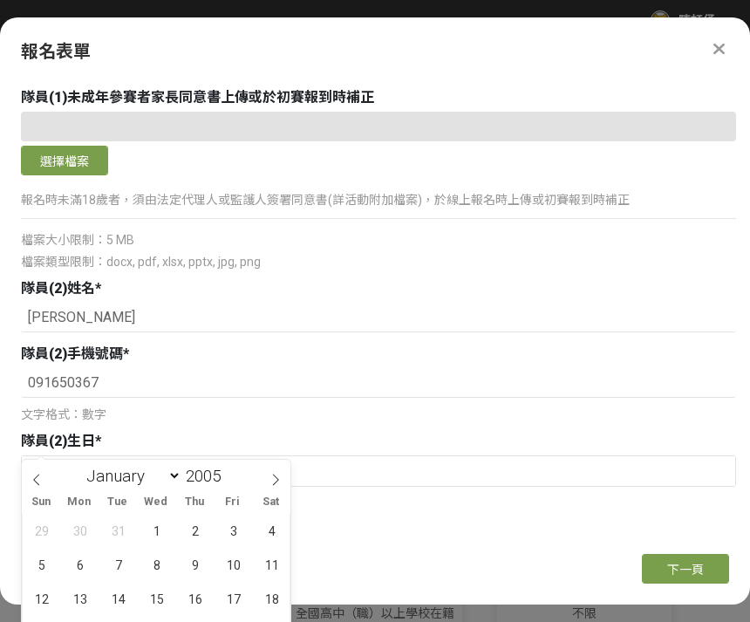
select select "2"
click at [269, 525] on span "5" at bounding box center [272, 531] width 34 height 34
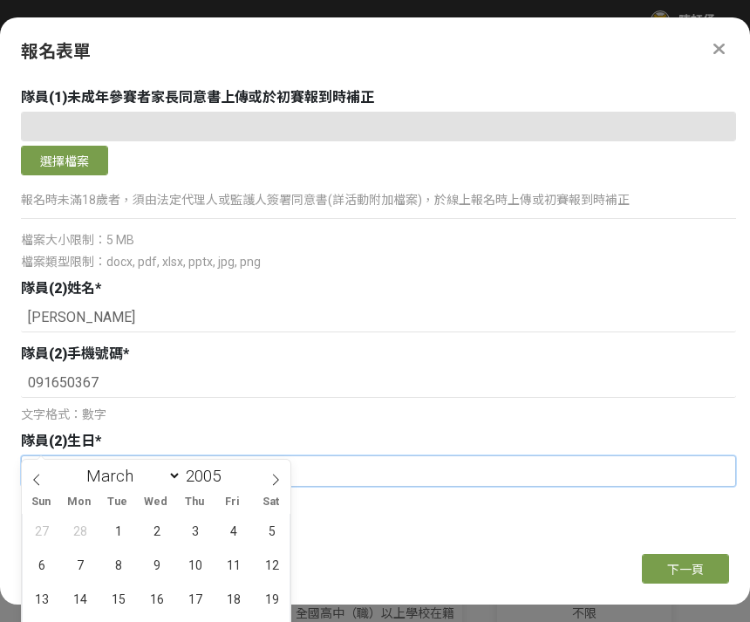
type input "[DATE]"
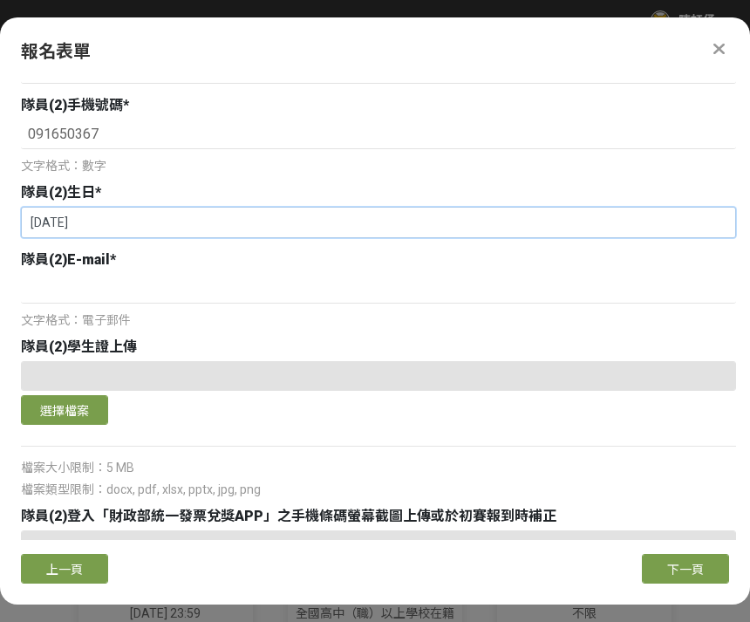
scroll to position [2081, 0]
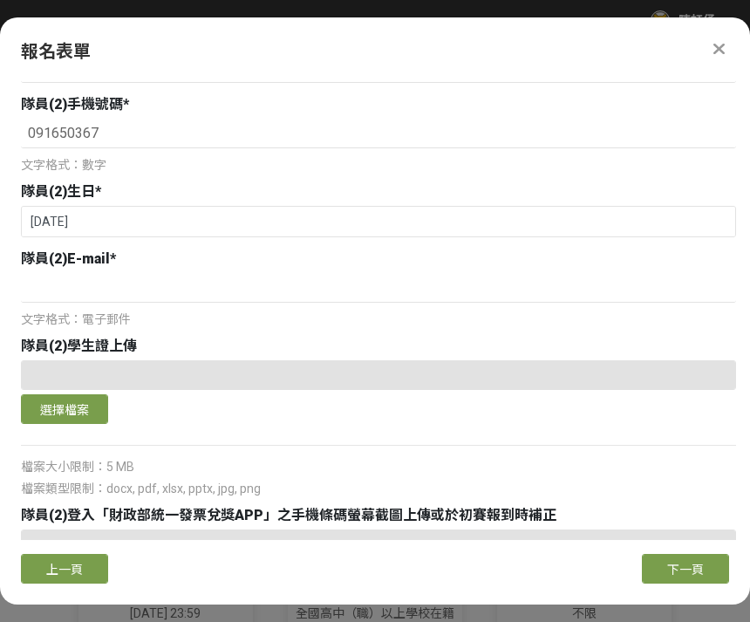
click at [68, 394] on button "選擇檔案" at bounding box center [64, 409] width 87 height 30
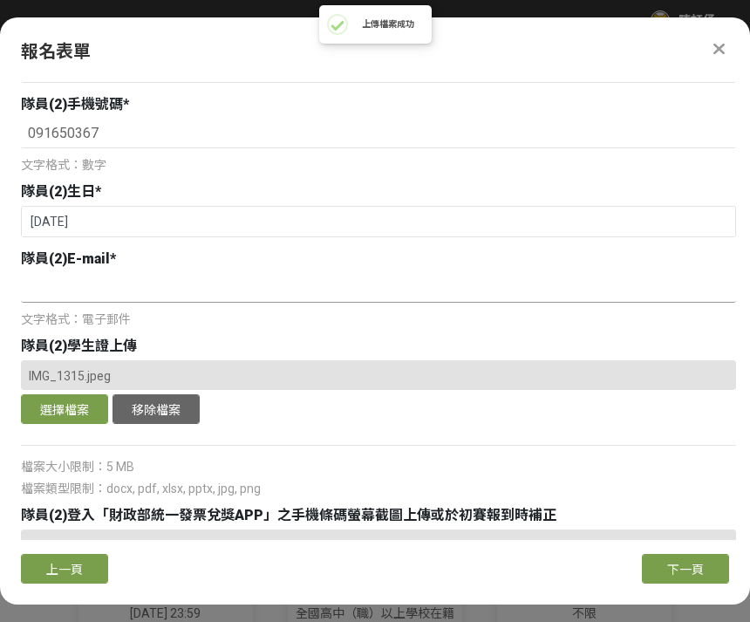
click at [195, 273] on input at bounding box center [378, 288] width 715 height 30
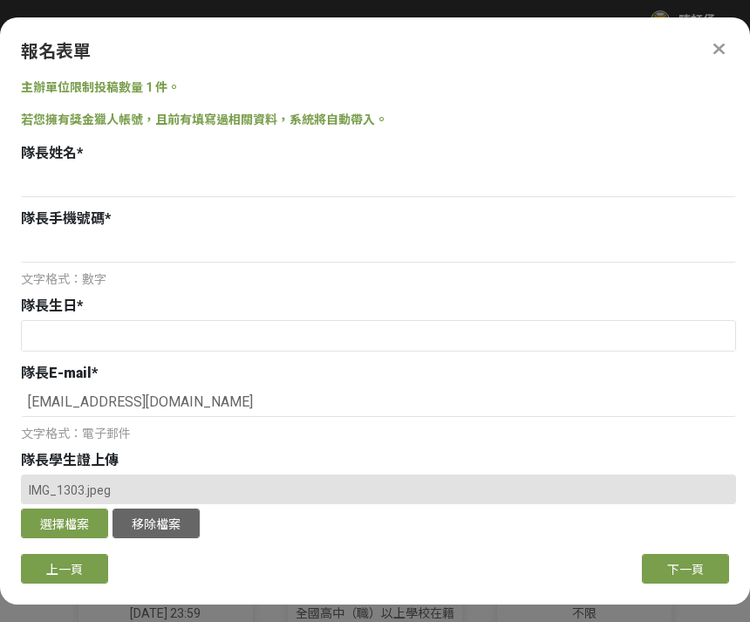
scroll to position [0, 0]
type input "[EMAIL_ADDRESS][DOMAIN_NAME]"
click at [233, 167] on input at bounding box center [378, 182] width 715 height 30
type input "陳虹伃"
click at [172, 233] on input at bounding box center [378, 248] width 715 height 30
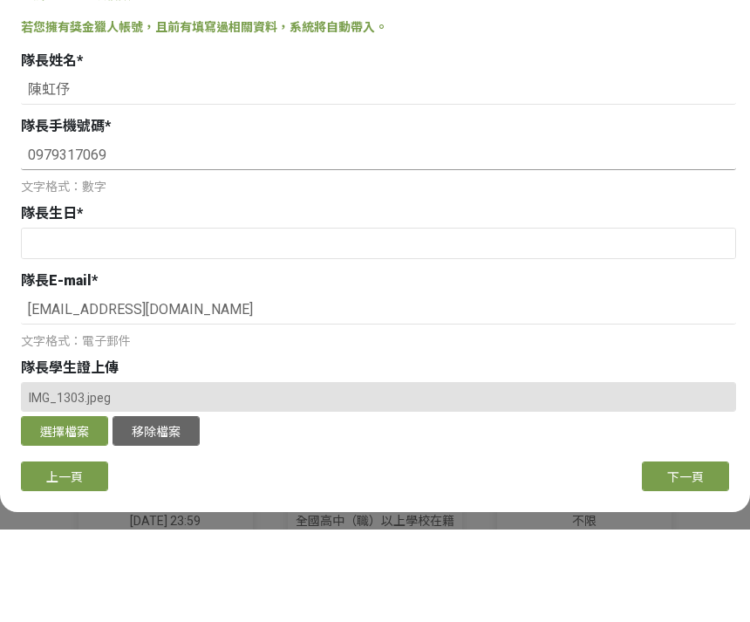
type input "0979317069"
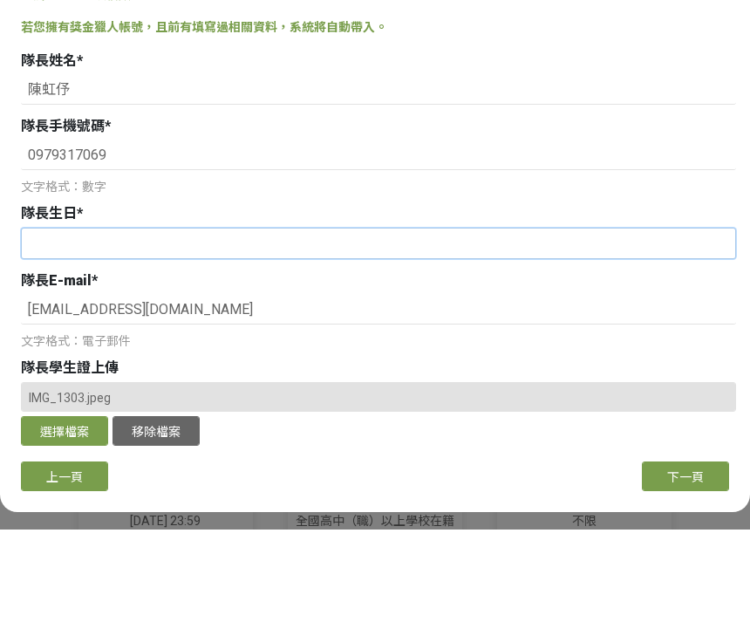
click at [125, 321] on input "text" at bounding box center [378, 336] width 713 height 30
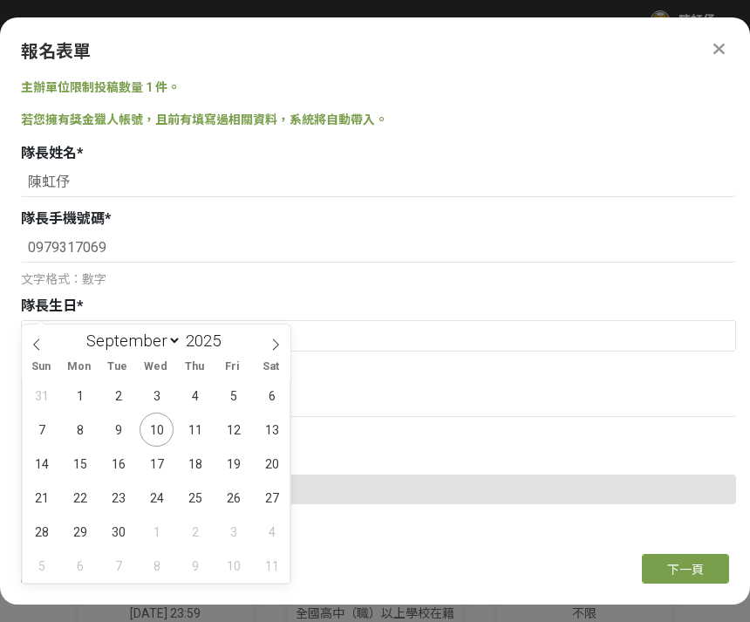
click at [207, 346] on input "2025" at bounding box center [207, 340] width 52 height 20
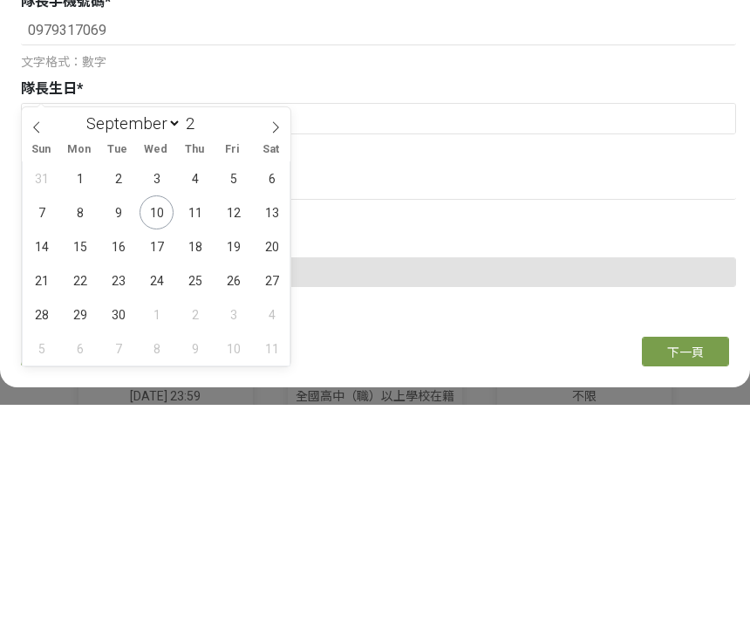
scroll to position [1, 0]
type input "2005"
click at [116, 330] on select "January February March April May June July August September October November De…" at bounding box center [129, 341] width 103 height 22
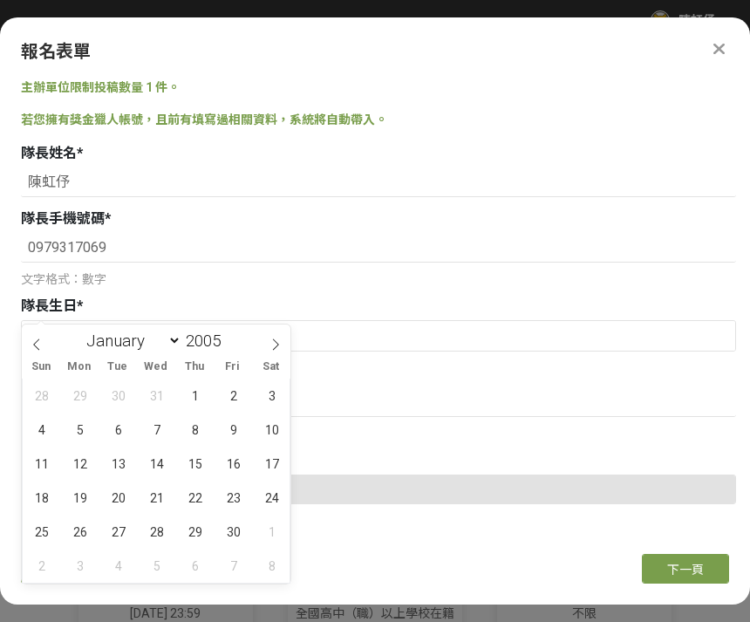
scroll to position [5, 0]
select select "5"
click at [188, 425] on span "9" at bounding box center [195, 429] width 34 height 34
type input "[DATE]"
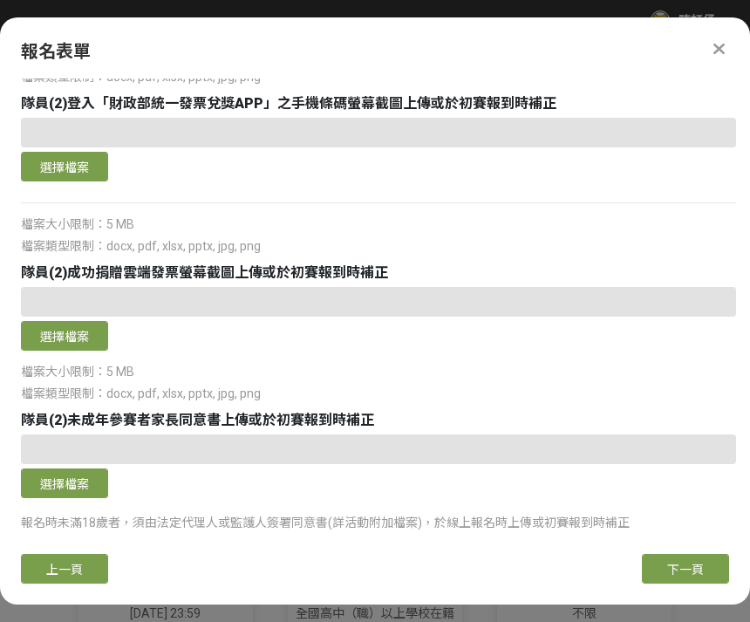
scroll to position [2491, 0]
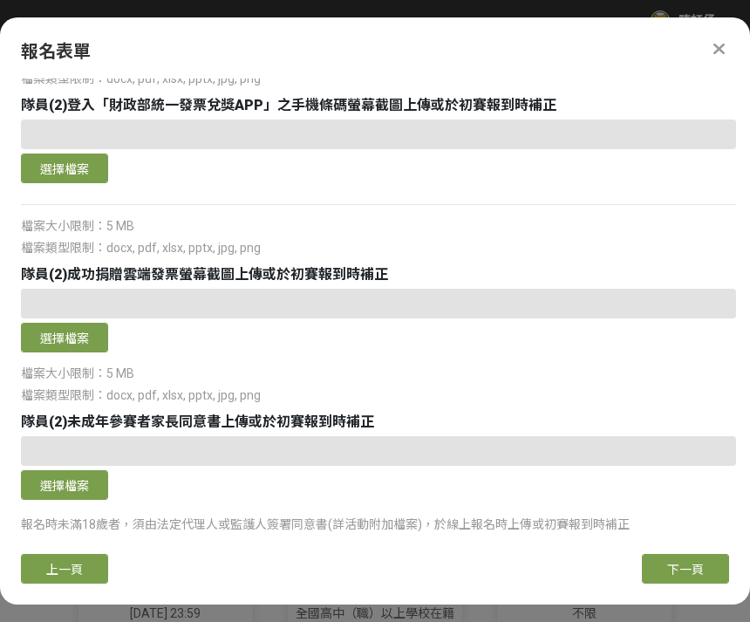
click at [687, 576] on span "下一頁" at bounding box center [685, 569] width 37 height 14
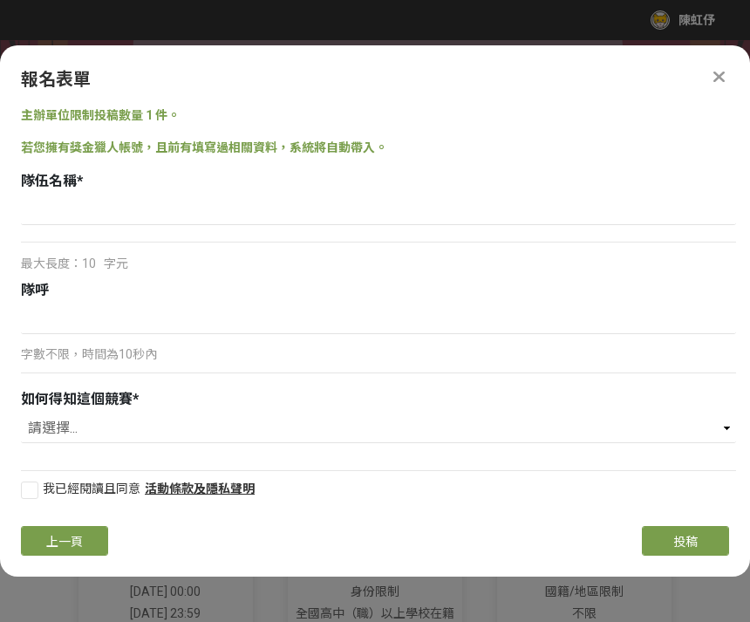
scroll to position [0, 0]
click at [195, 185] on div "隊伍名稱 *" at bounding box center [378, 181] width 715 height 21
click at [237, 207] on input at bounding box center [378, 210] width 715 height 30
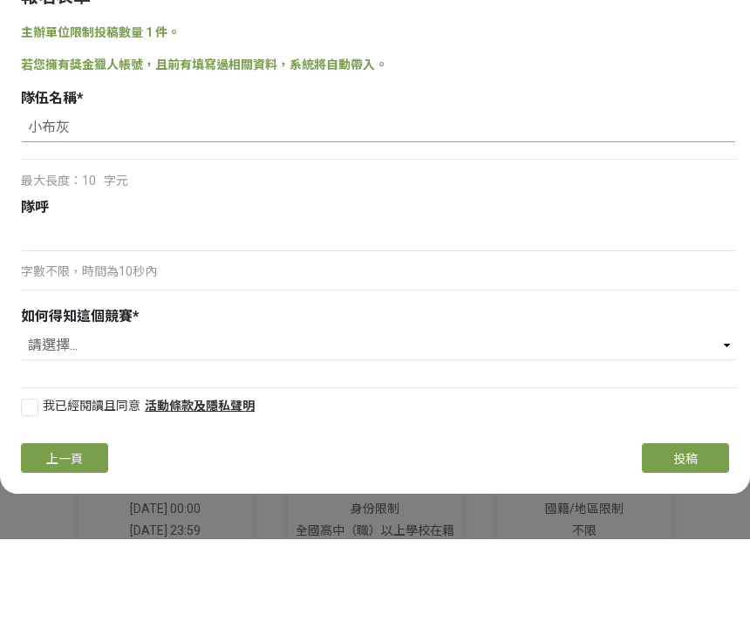
type input "小布灰"
click at [83, 304] on input at bounding box center [378, 319] width 715 height 30
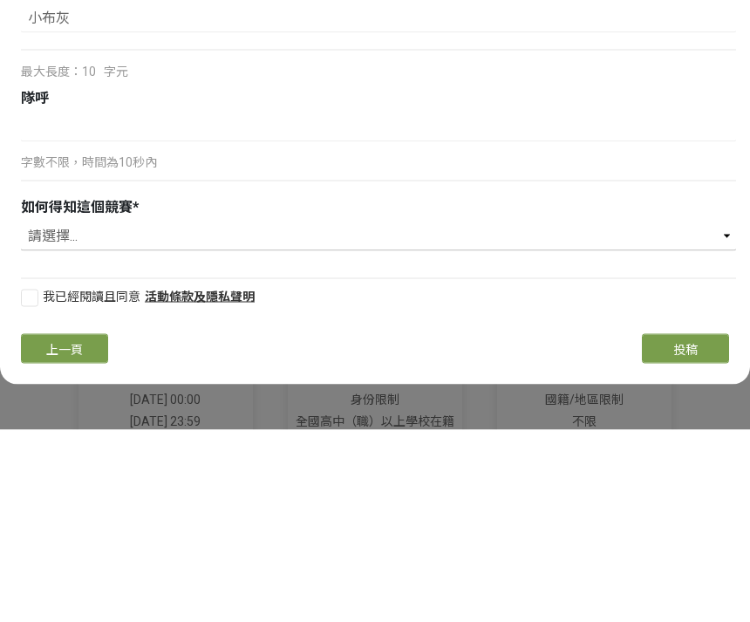
click at [114, 413] on select "請選擇... 國稅局推薦 校園講座 / 老師系上推薦 Facebook / Instagram 獎金獵人網站 活動海報 其他" at bounding box center [378, 428] width 715 height 30
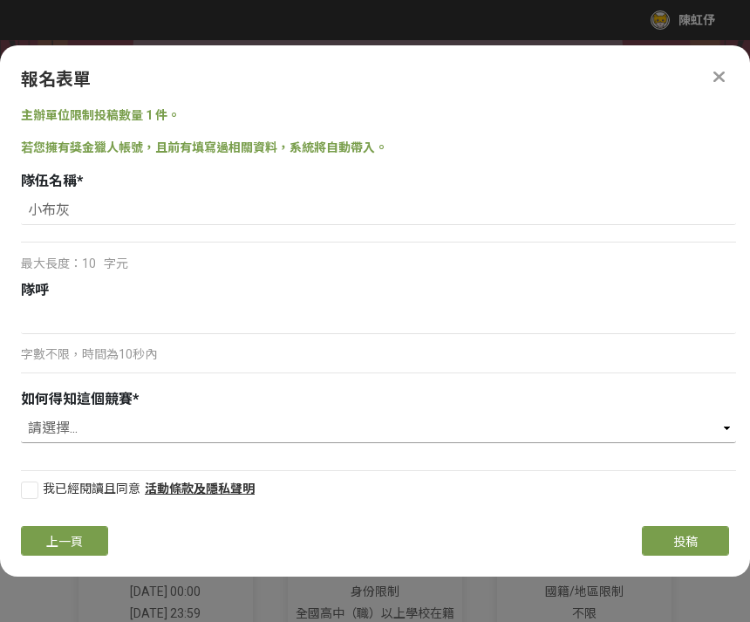
select select "國稅局推薦"
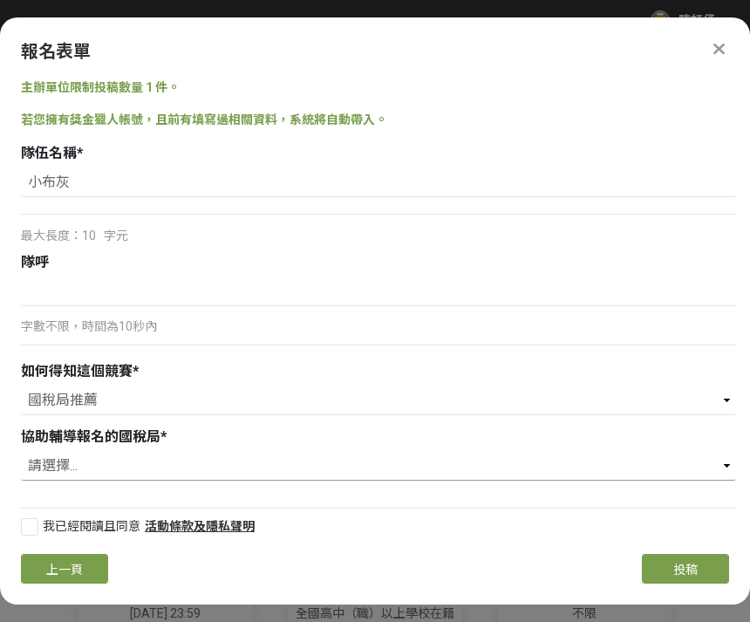
click at [180, 453] on select "請選擇... 財政部臺北國稅局 財政部高雄國稅局 財政部北區國稅局 財政部中區國稅局 財政部南區國稅局" at bounding box center [378, 466] width 715 height 30
select select "財政部臺北國稅局"
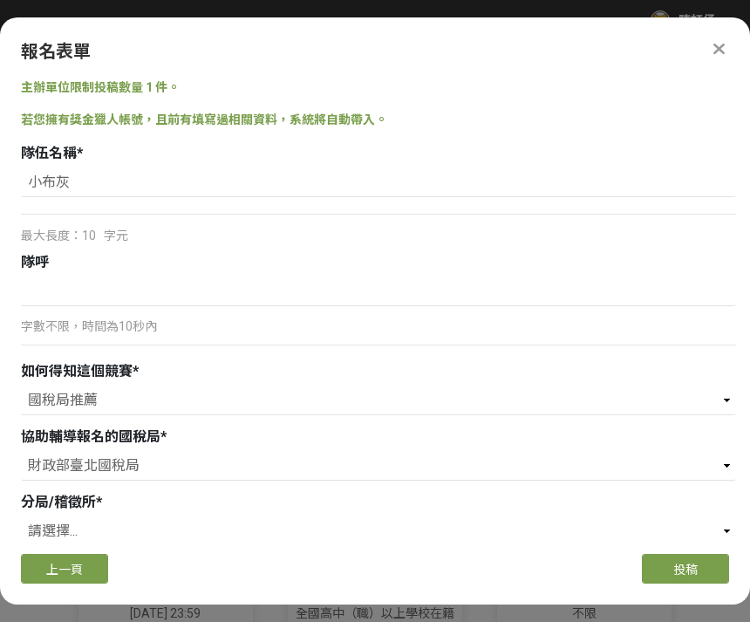
click at [176, 516] on select "請選擇... 信義分局 北投稽徵所 大同稽徵所 中北稽徴所 萬華稽徴所 中正分局 松山分局 南港稽徵所 文山稽徴所 大安分局 中南稽徵所 士林稽徵所 內湖稽徵所" at bounding box center [378, 531] width 715 height 30
select select "中正分局"
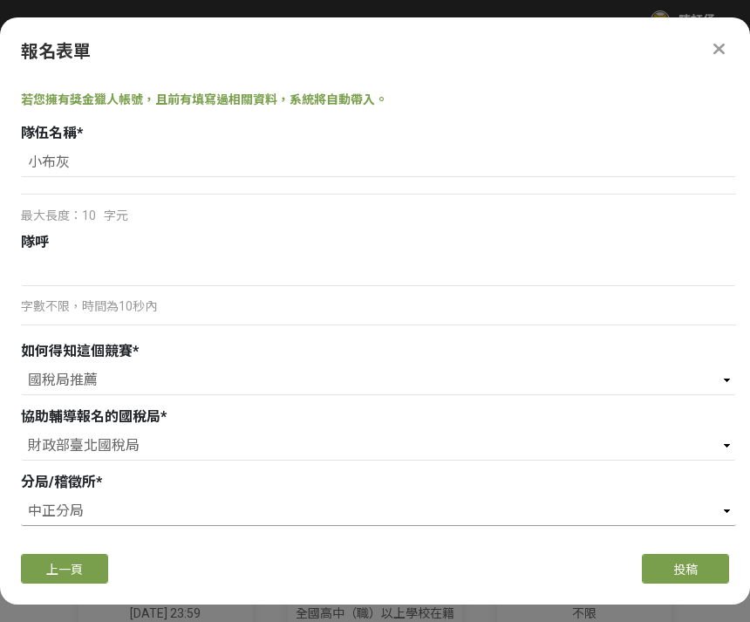
scroll to position [18, 0]
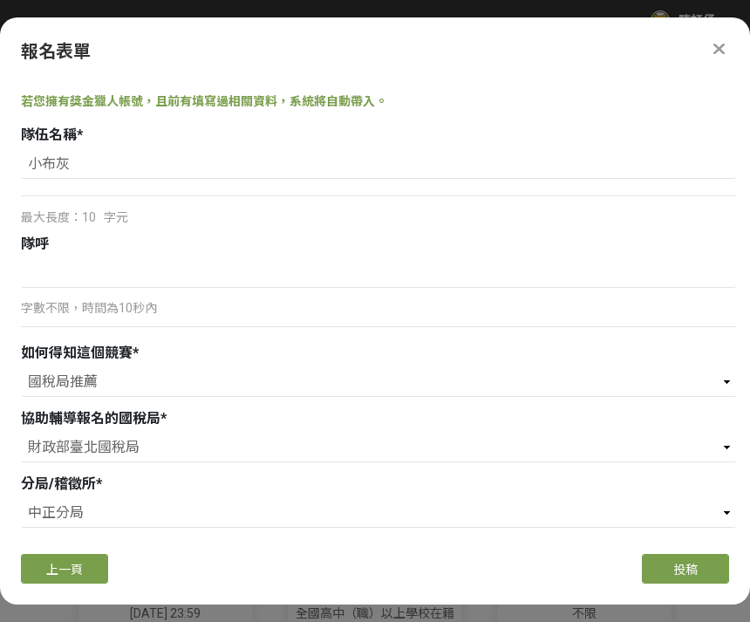
click at [21, 565] on div at bounding box center [29, 573] width 17 height 17
checkbox input "true"
click at [682, 576] on span "投稿" at bounding box center [685, 569] width 24 height 14
click at [670, 583] on button "投稿" at bounding box center [685, 569] width 87 height 30
click at [703, 582] on button "投稿" at bounding box center [685, 569] width 87 height 30
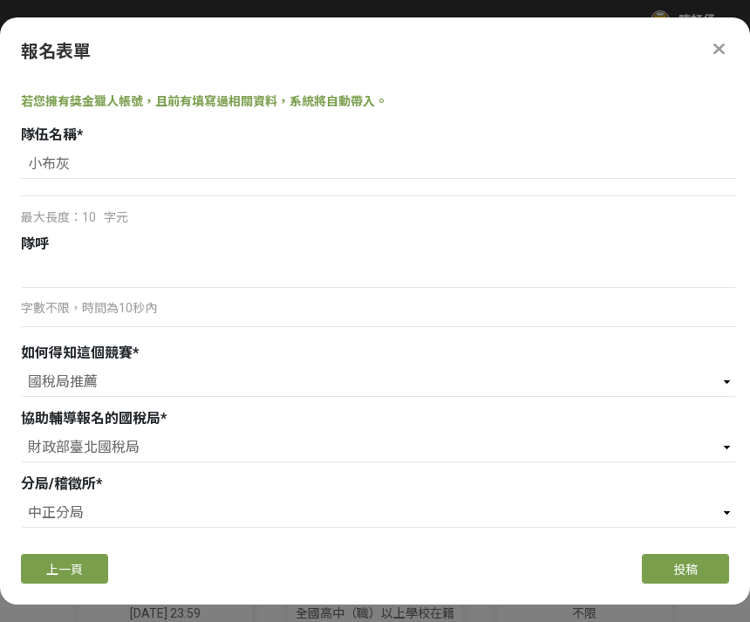
click at [55, 583] on button "上一頁" at bounding box center [64, 569] width 87 height 30
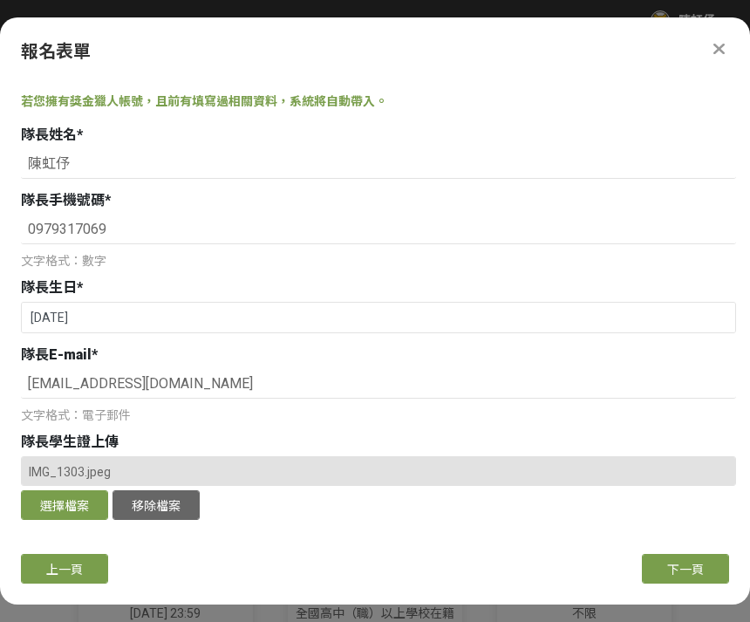
click at [52, 576] on span "上一頁" at bounding box center [64, 569] width 37 height 14
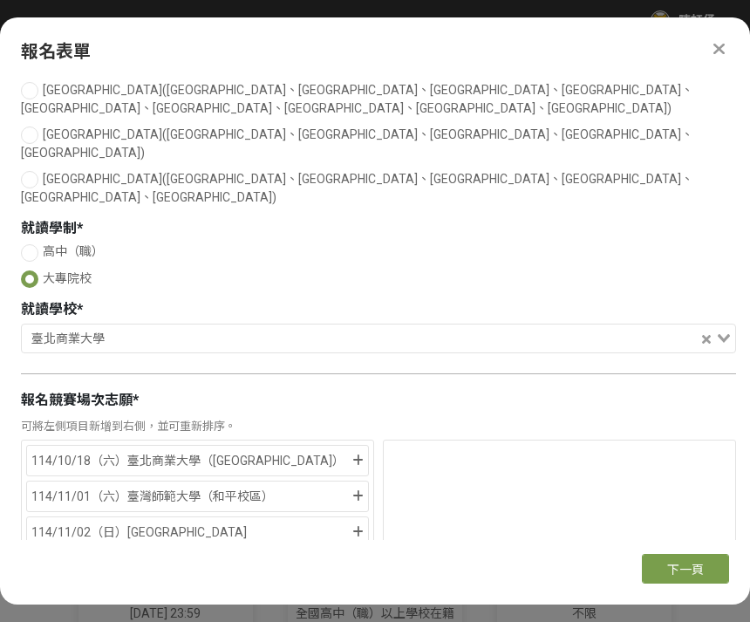
scroll to position [148, 0]
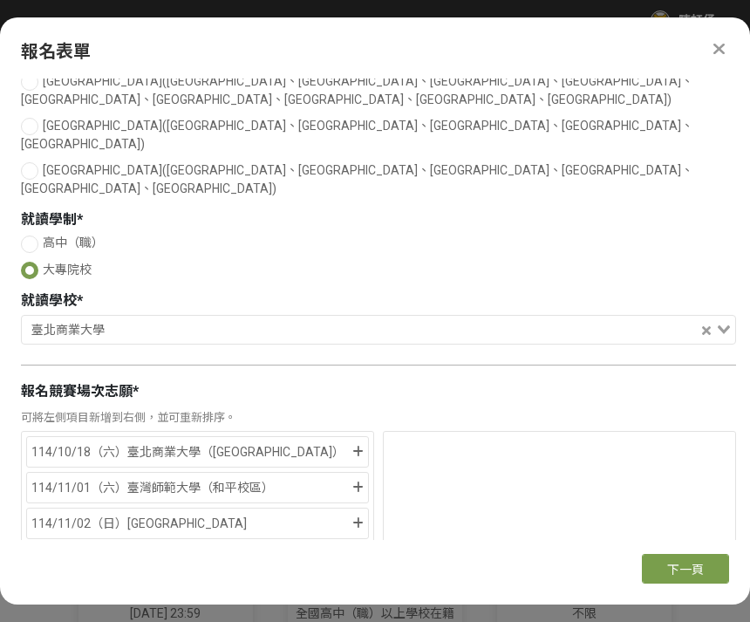
click at [356, 446] on icon at bounding box center [357, 452] width 11 height 12
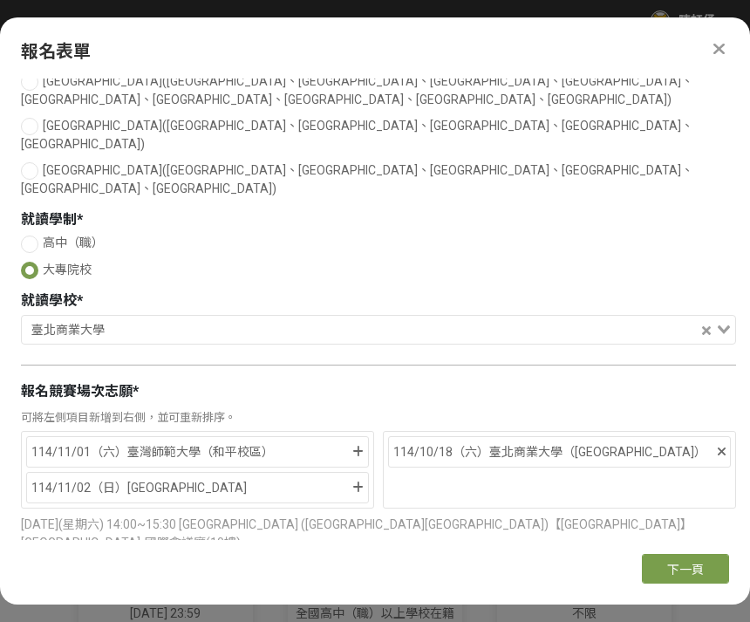
click at [356, 446] on icon at bounding box center [357, 452] width 11 height 12
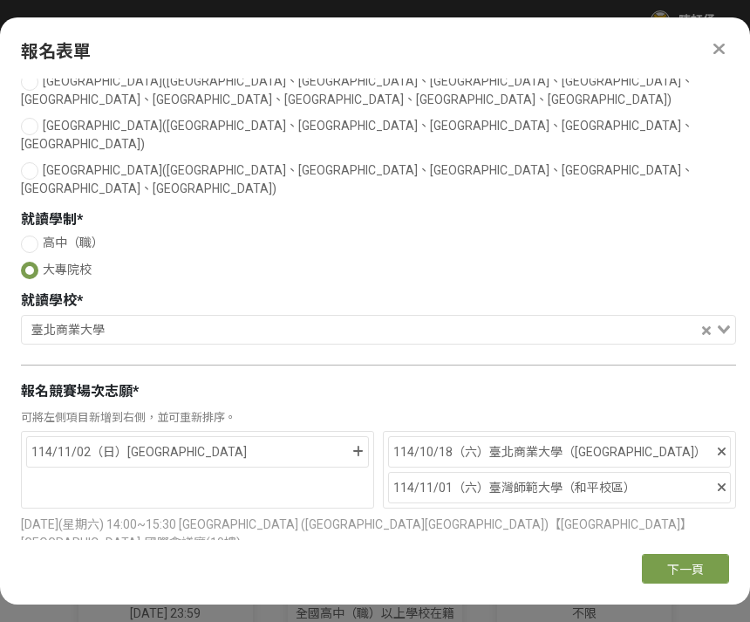
click at [356, 446] on icon at bounding box center [357, 452] width 11 height 12
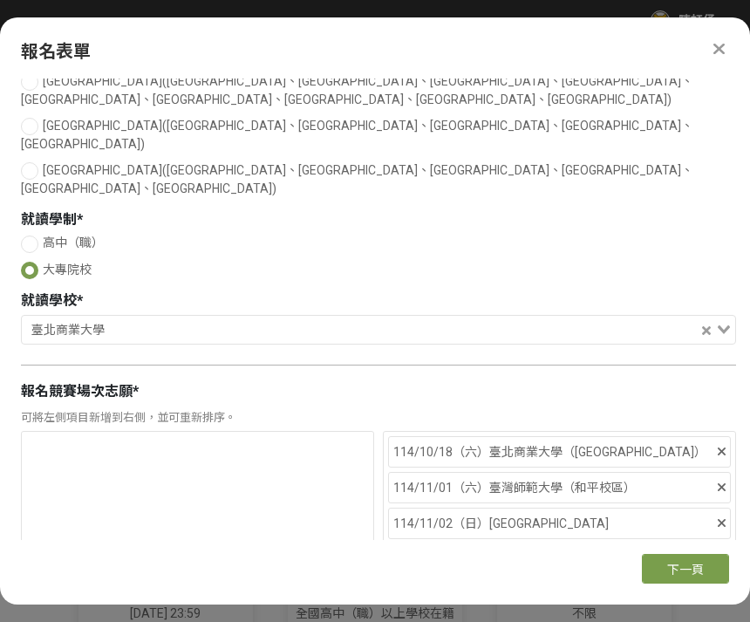
click at [686, 583] on button "下一頁" at bounding box center [685, 569] width 87 height 30
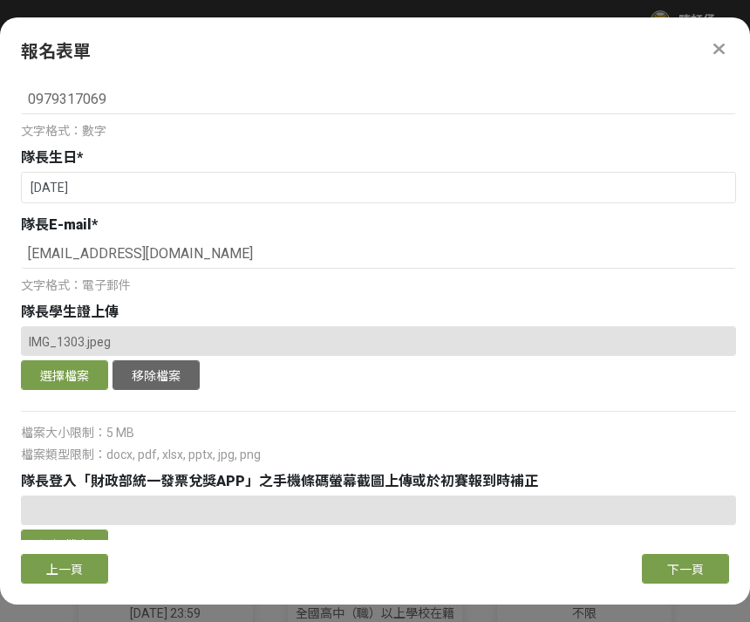
click at [682, 576] on span "下一頁" at bounding box center [685, 569] width 37 height 14
select select "國稅局推薦"
select select "財政部臺北國稅局"
select select "中正分局"
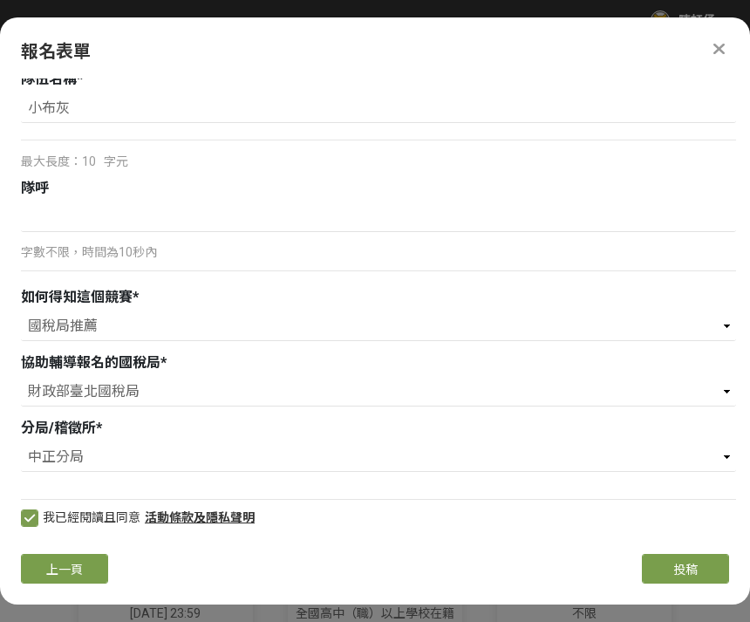
scroll to position [18, 0]
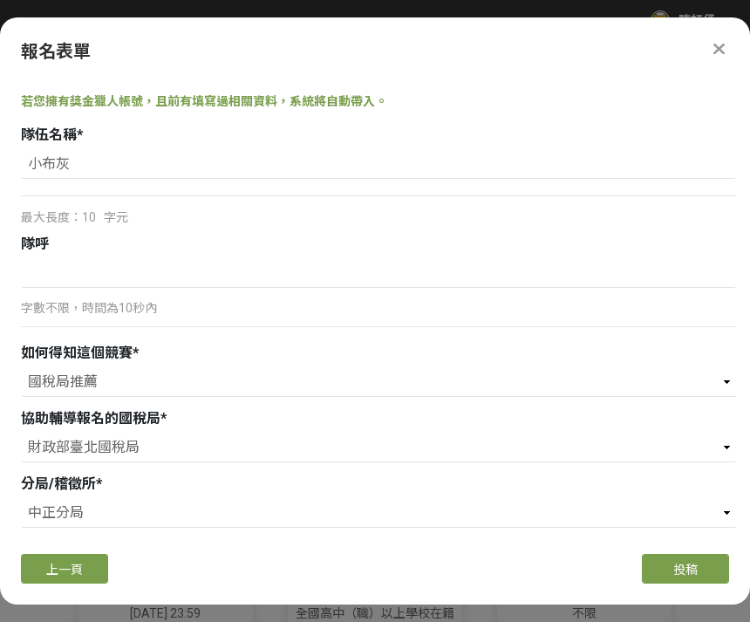
click at [691, 583] on button "投稿" at bounding box center [685, 569] width 87 height 30
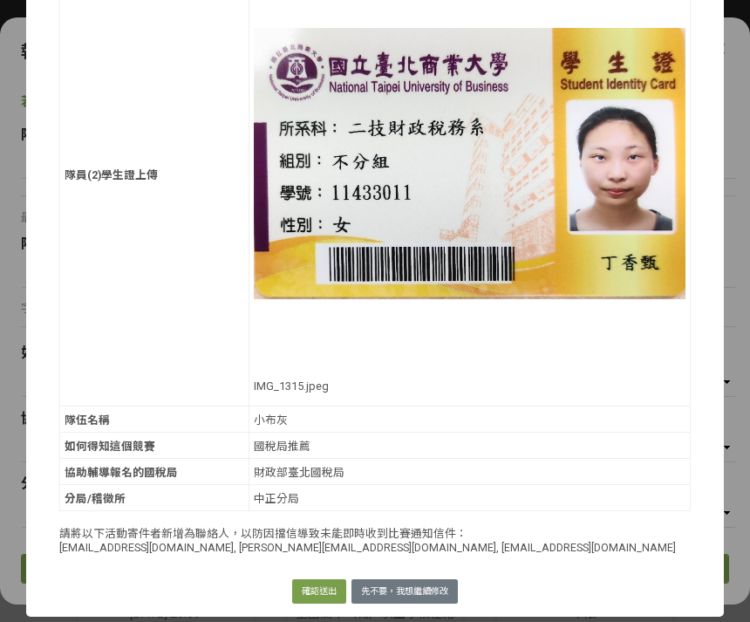
scroll to position [1597, 0]
click at [314, 583] on button "確認送出" at bounding box center [319, 591] width 54 height 24
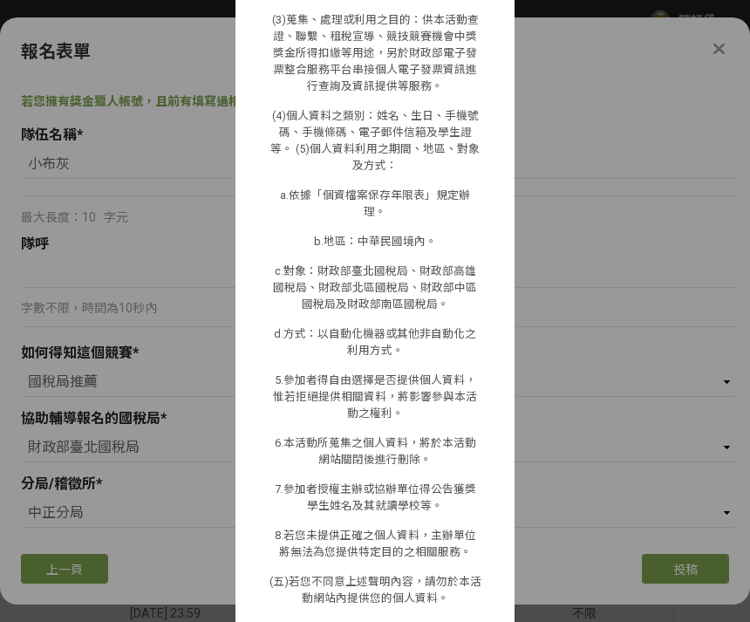
scroll to position [1391, 0]
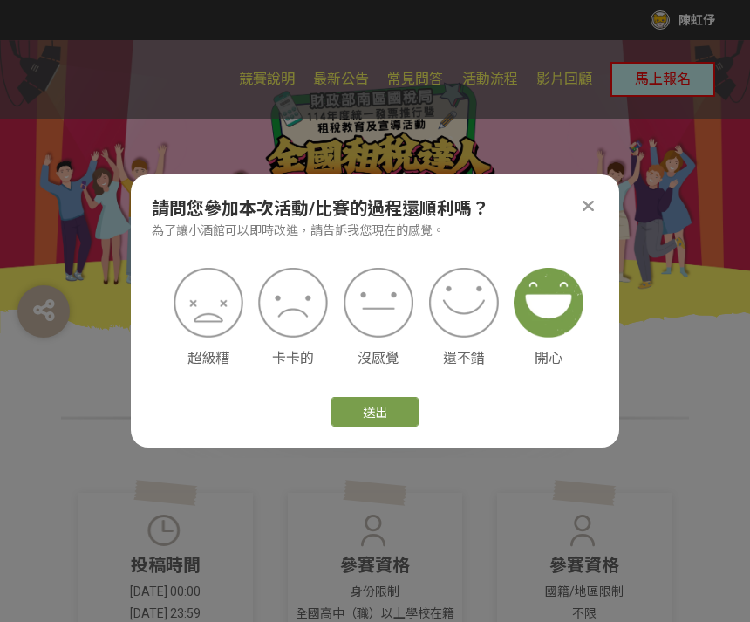
click at [581, 303] on img at bounding box center [549, 303] width 70 height 70
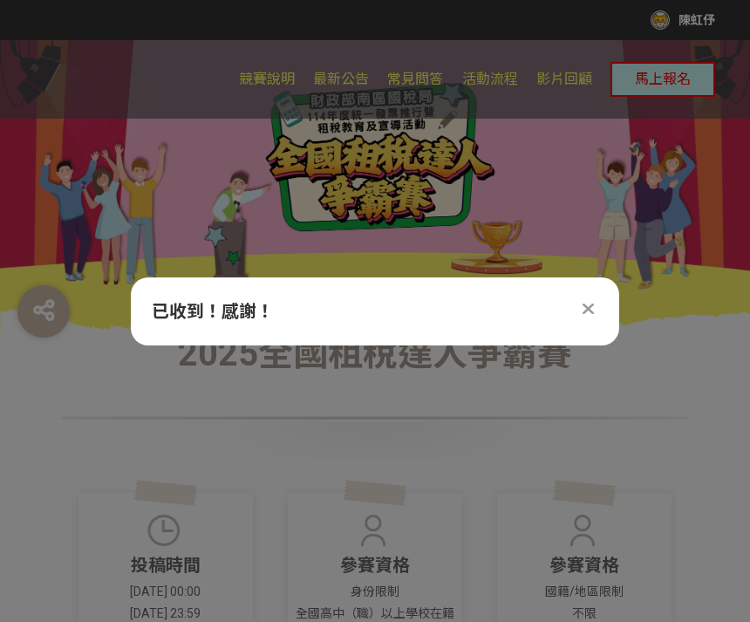
click at [595, 292] on div "已收到！感謝！" at bounding box center [375, 311] width 488 height 68
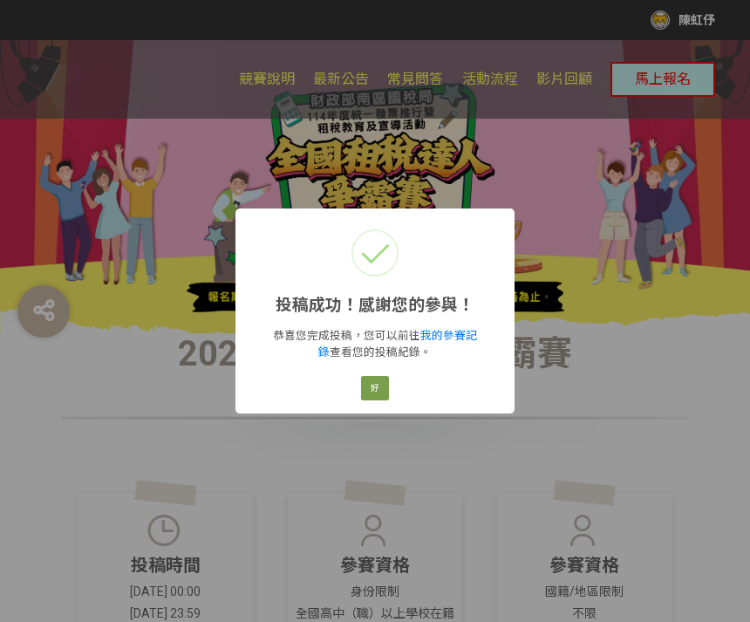
click at [376, 378] on button "好" at bounding box center [375, 388] width 28 height 24
